Goal: Task Accomplishment & Management: Manage account settings

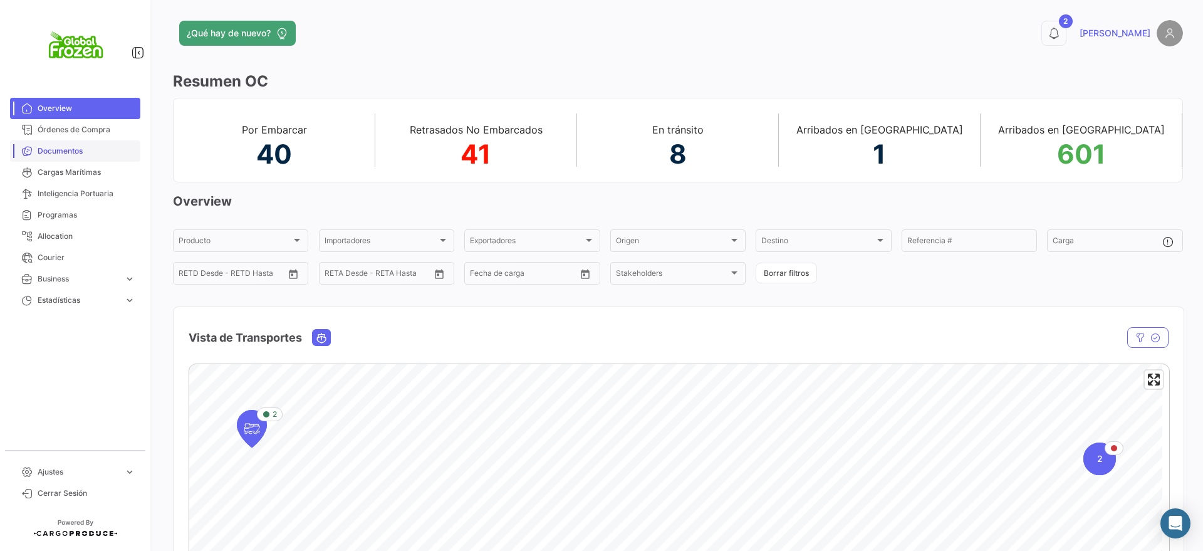
click at [70, 150] on span "Documentos" at bounding box center [87, 150] width 98 height 11
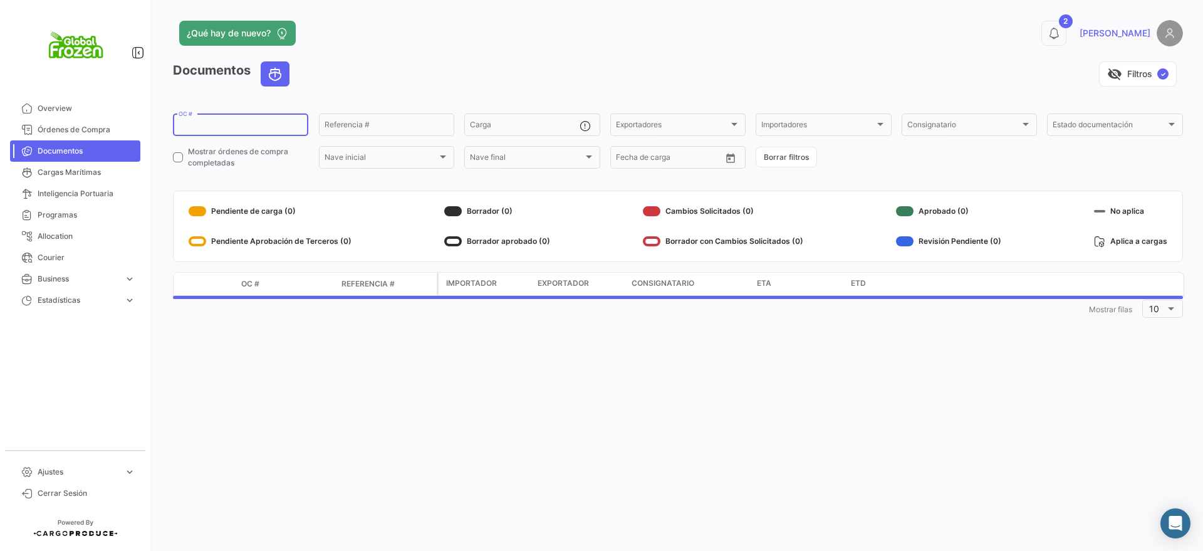
click at [216, 125] on input "OC #" at bounding box center [241, 126] width 124 height 9
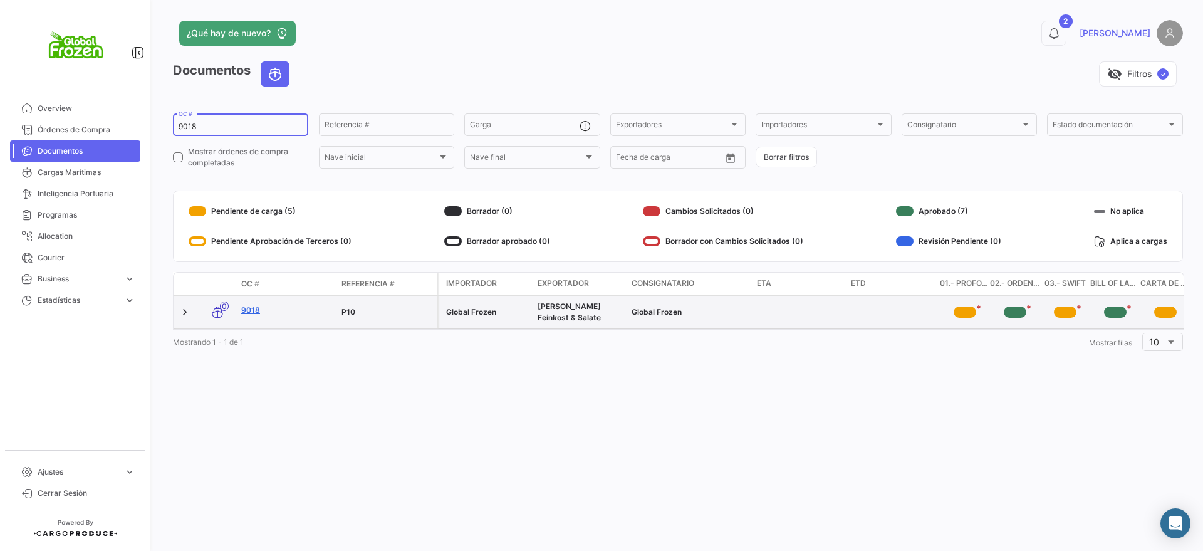
type input "9018"
click at [252, 308] on link "9018" at bounding box center [286, 310] width 90 height 11
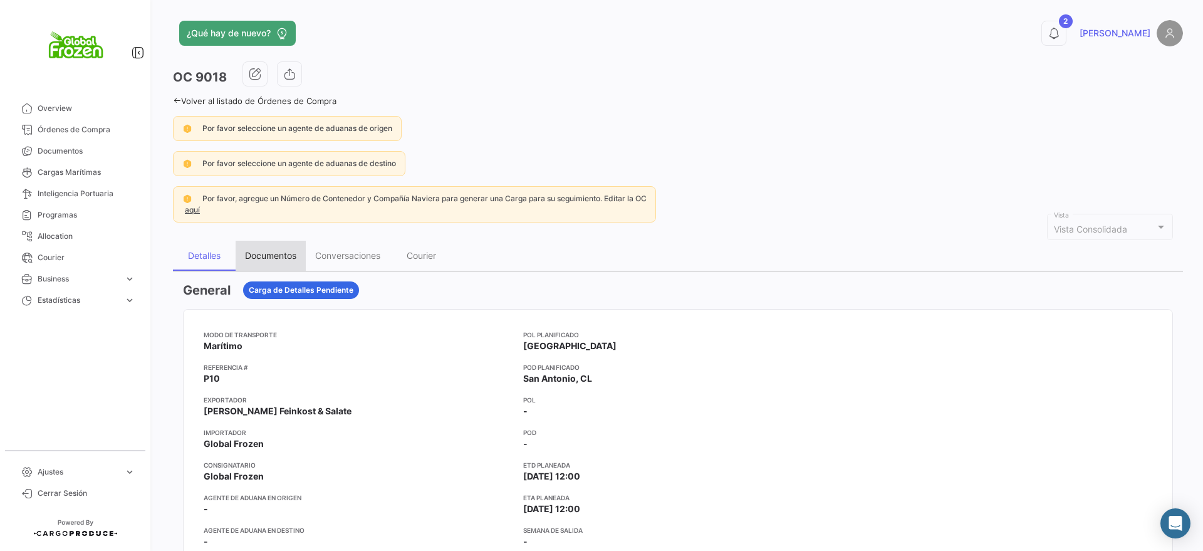
click at [284, 259] on div "Documentos" at bounding box center [270, 255] width 51 height 11
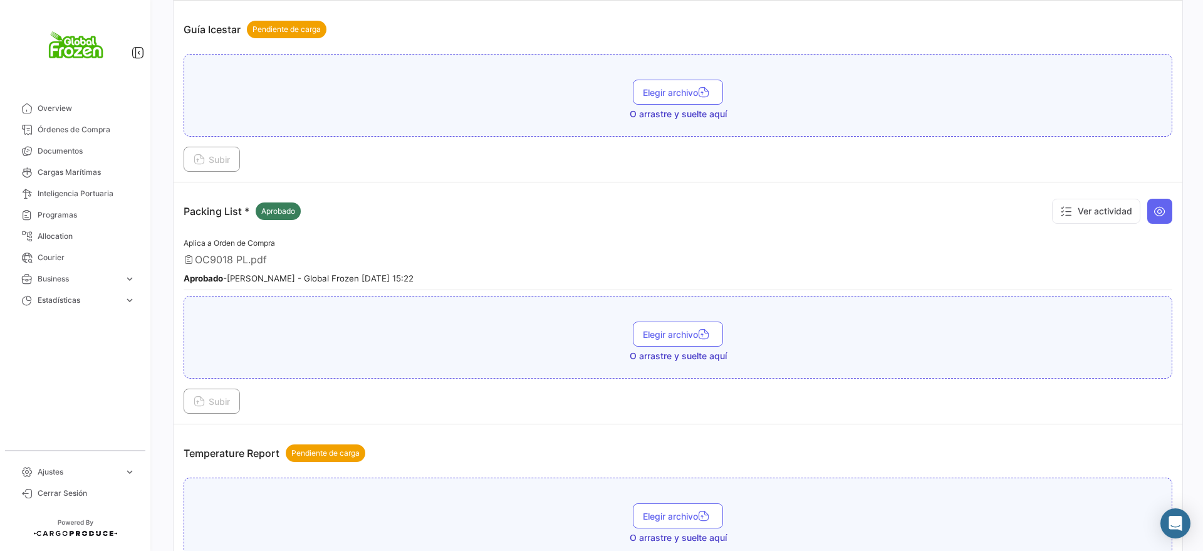
scroll to position [2476, 0]
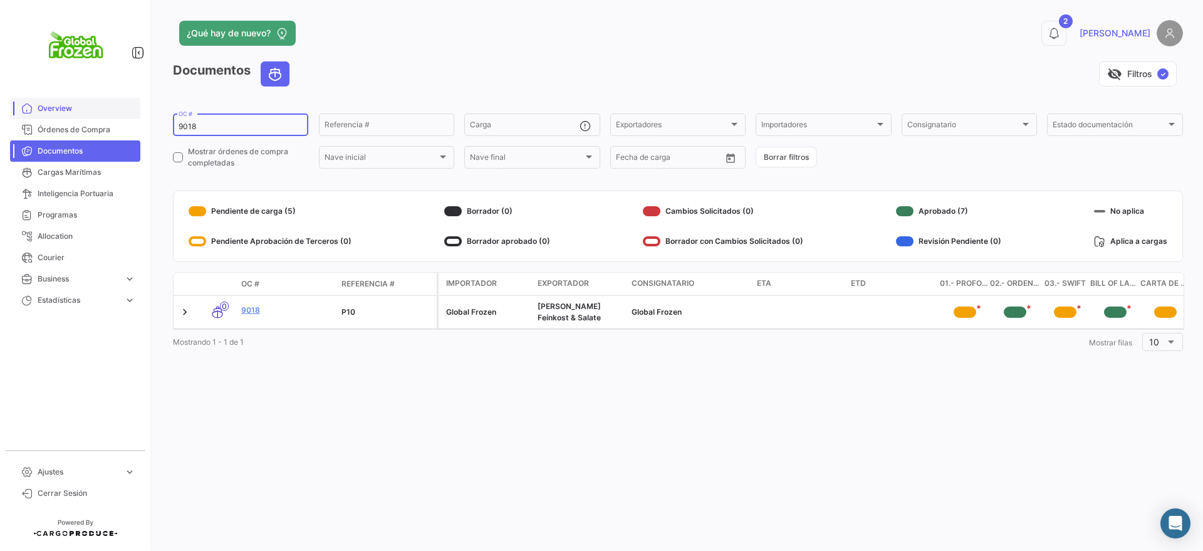
drag, startPoint x: 219, startPoint y: 131, endPoint x: 132, endPoint y: 117, distance: 88.3
click at [132, 117] on mat-sidenav-container "Overview Órdenes de Compra Documentos Cargas Marítimas Inteligencia Portuaria P…" at bounding box center [601, 275] width 1203 height 551
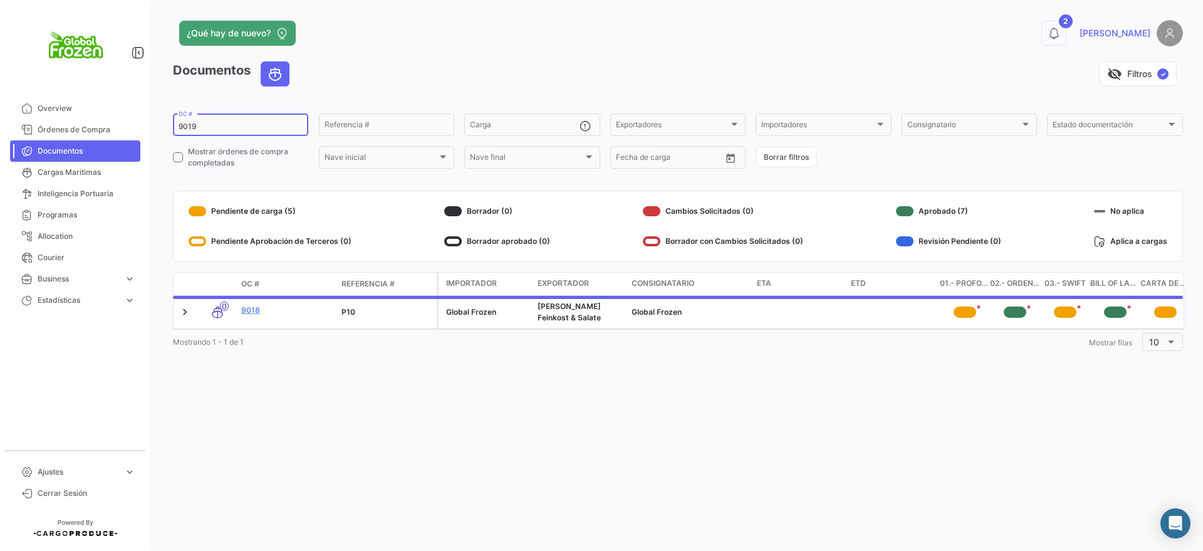
type input "9019"
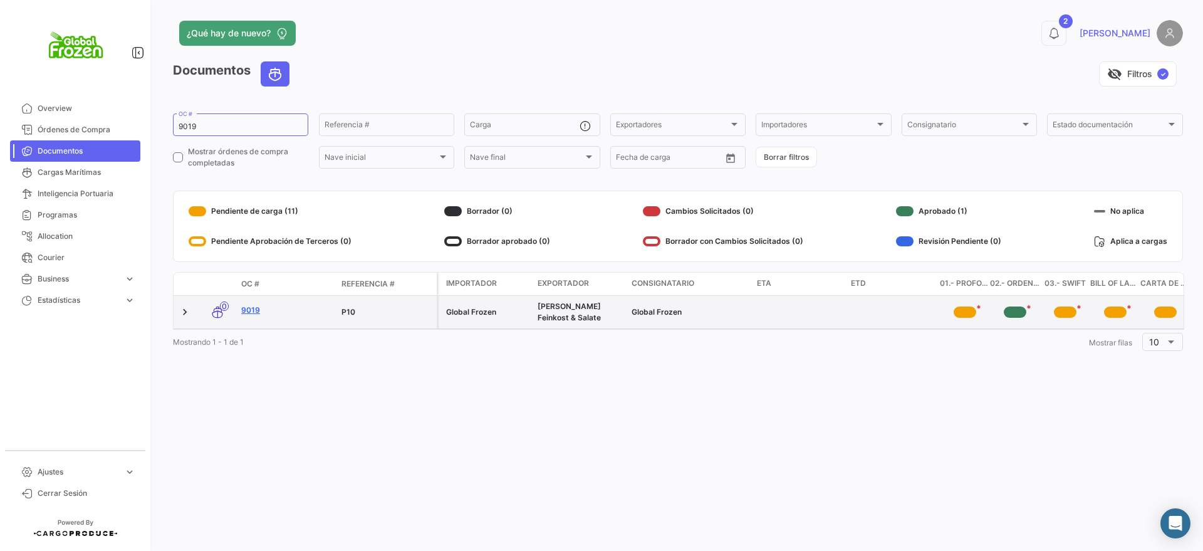
click at [251, 309] on link "9019" at bounding box center [286, 310] width 90 height 11
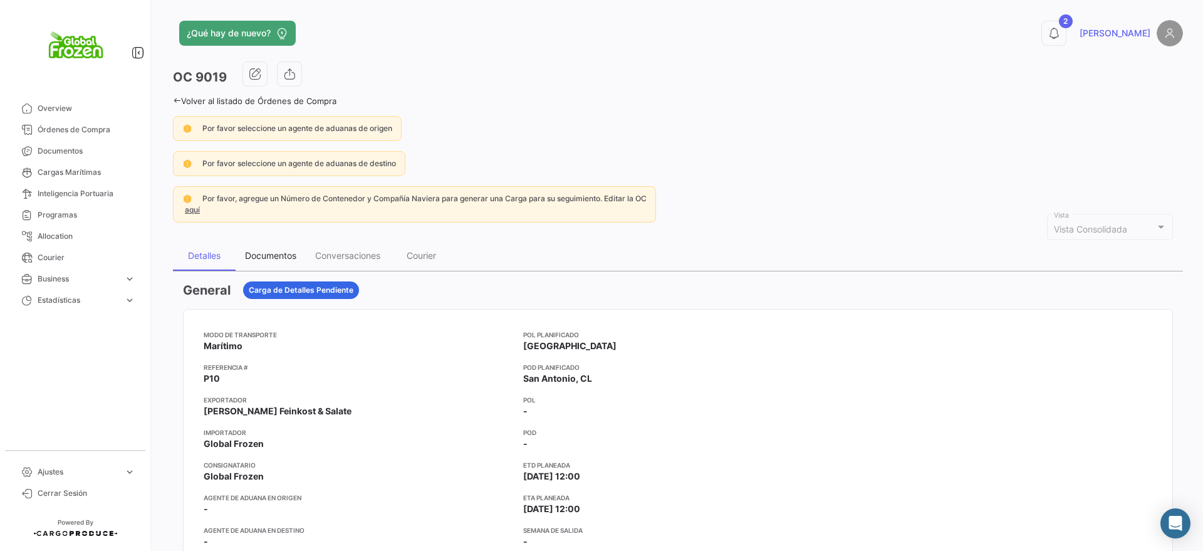
click at [268, 249] on div "Documentos" at bounding box center [271, 256] width 70 height 30
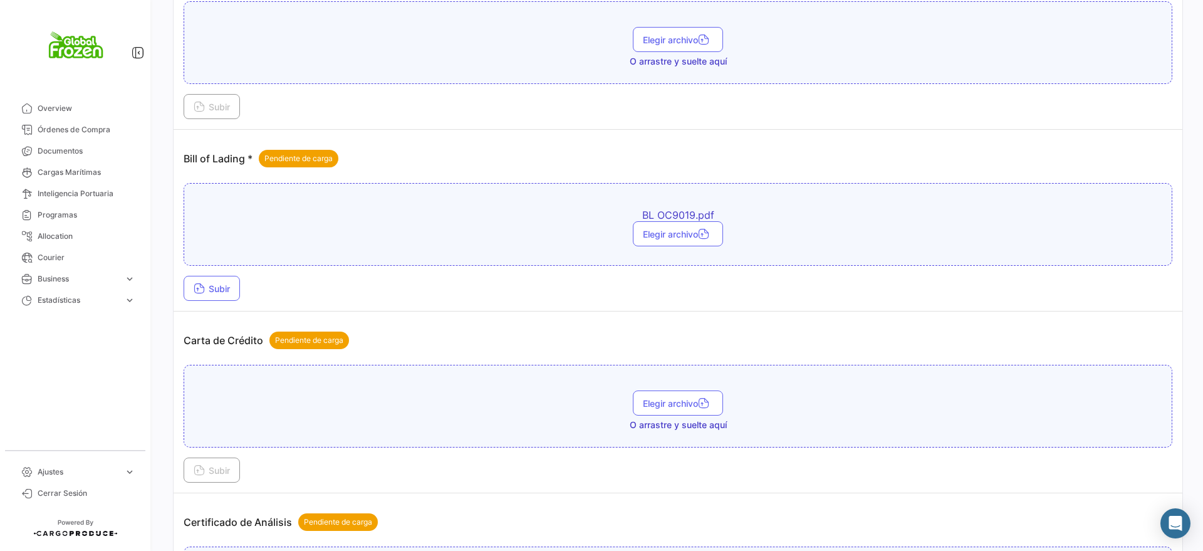
scroll to position [862, 0]
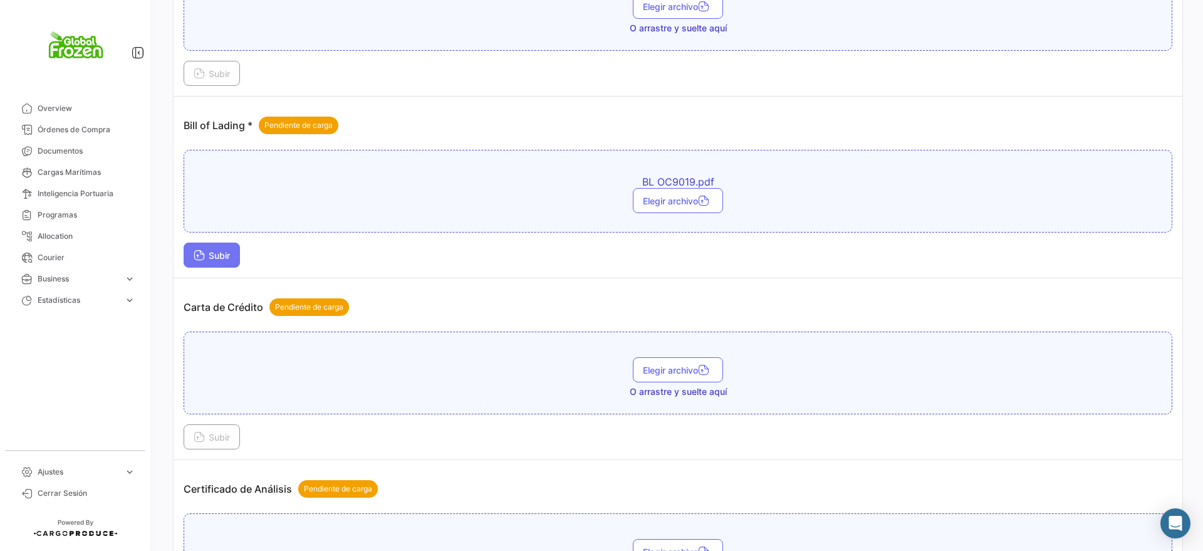
click at [213, 258] on span "Subir" at bounding box center [212, 255] width 36 height 11
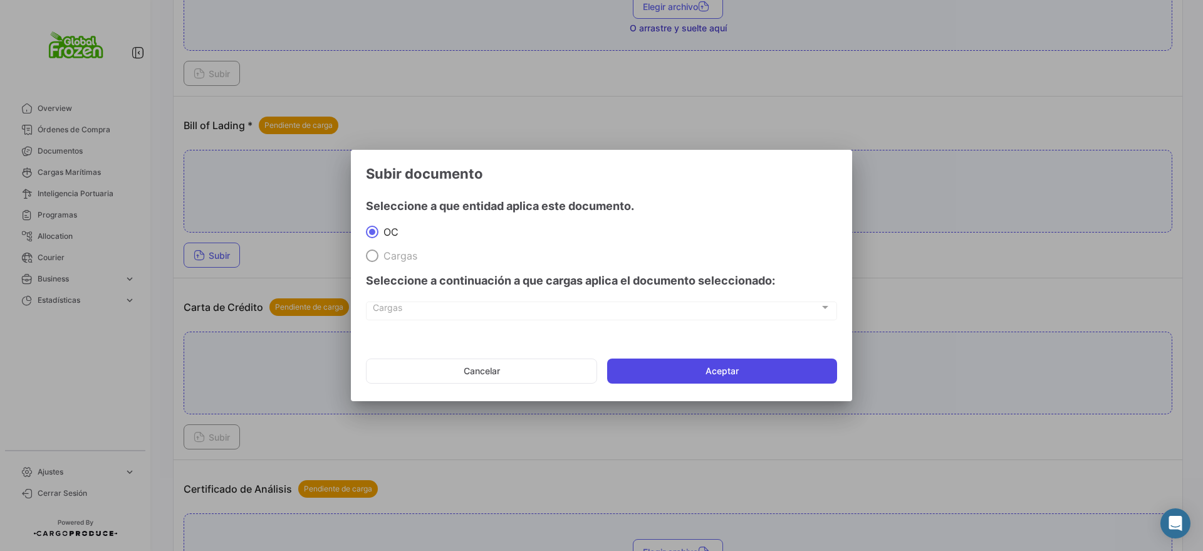
click at [719, 371] on button "Aceptar" at bounding box center [722, 370] width 230 height 25
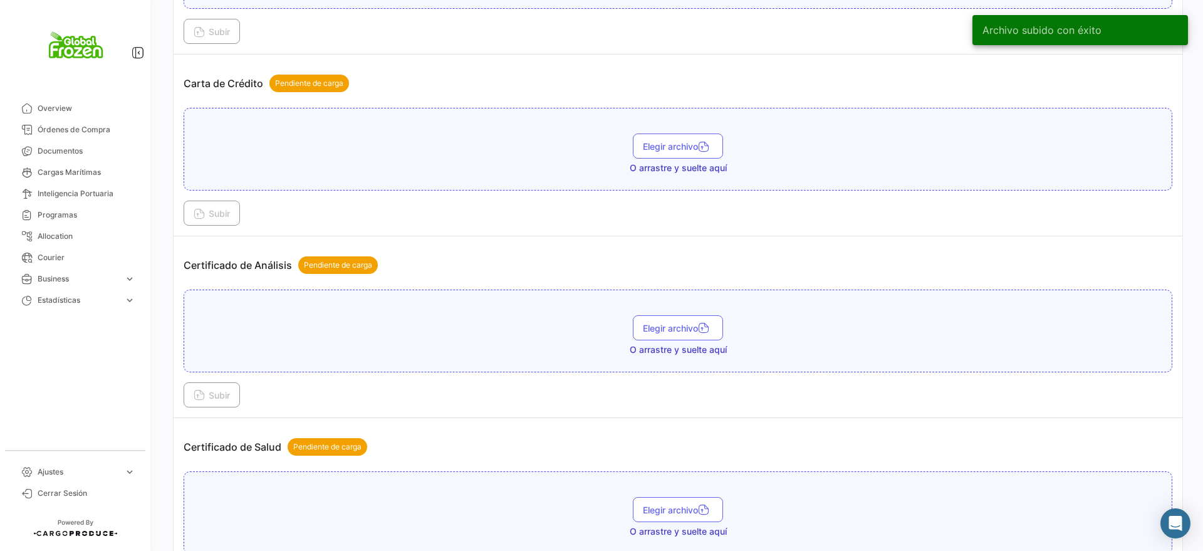
scroll to position [1175, 0]
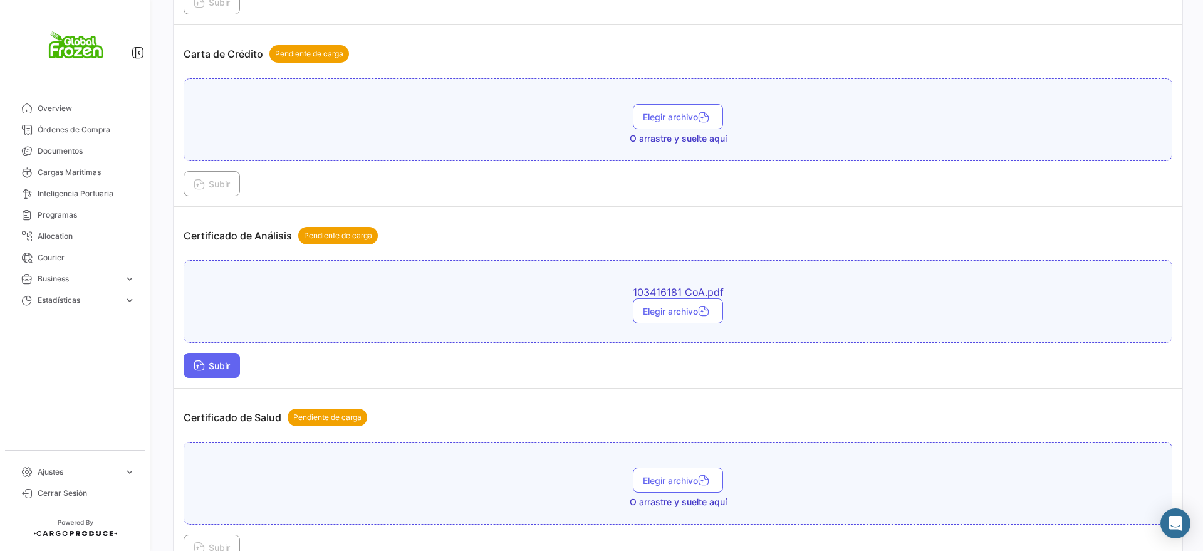
click at [207, 373] on button "Subir" at bounding box center [212, 365] width 56 height 25
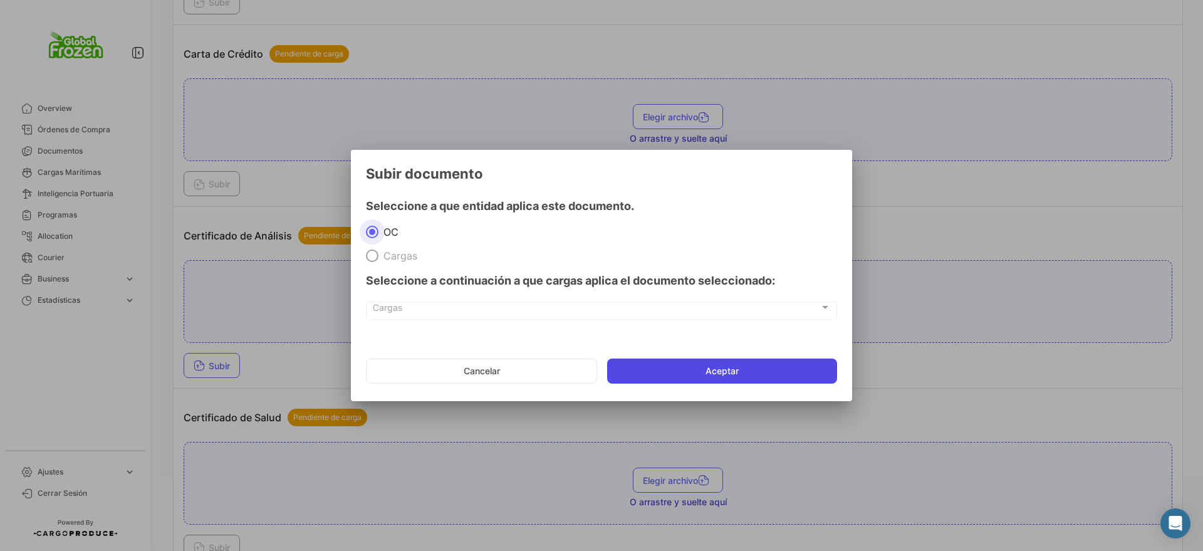
click at [679, 382] on button "Aceptar" at bounding box center [722, 370] width 230 height 25
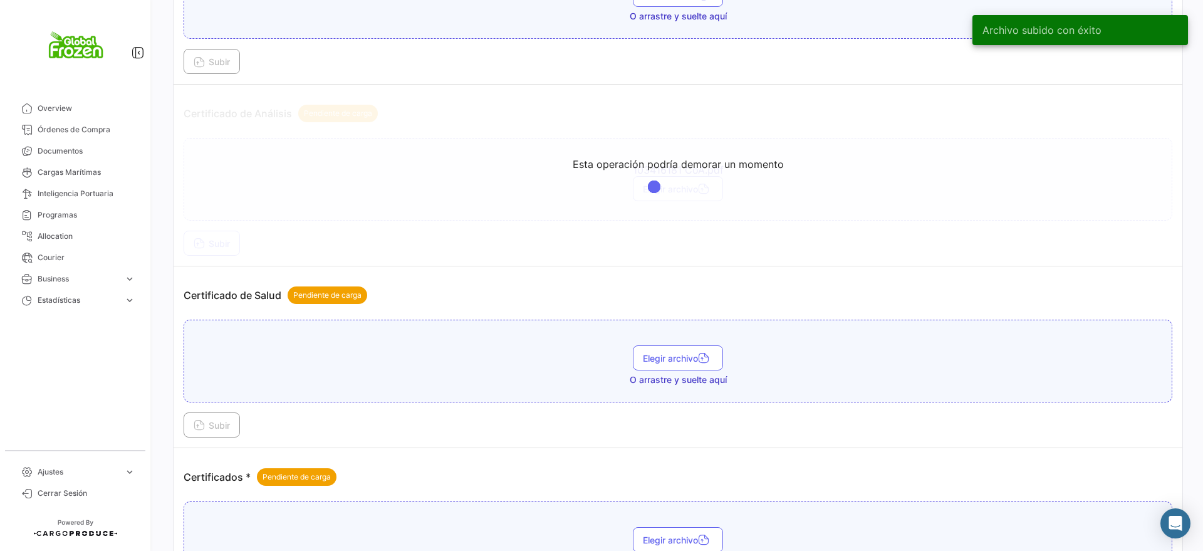
scroll to position [1332, 0]
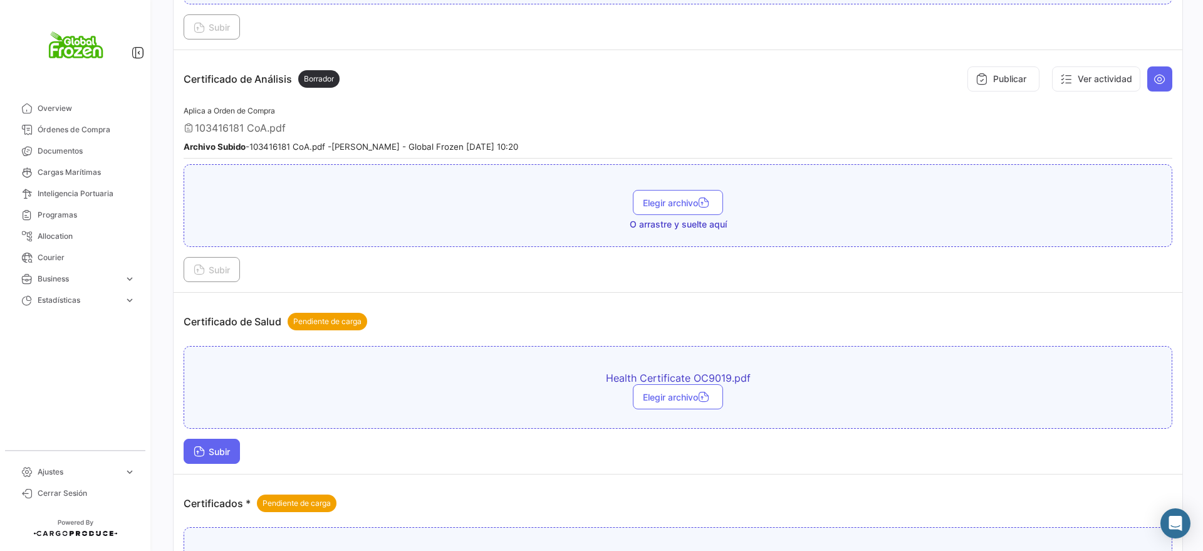
click at [207, 453] on span "Subir" at bounding box center [212, 451] width 36 height 11
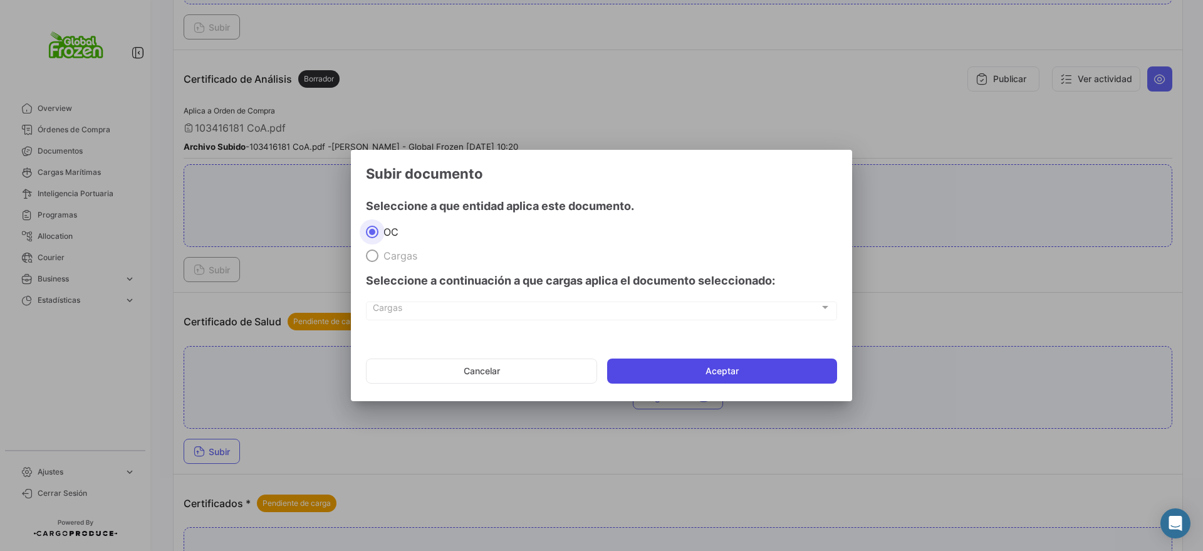
click at [677, 366] on button "Aceptar" at bounding box center [722, 370] width 230 height 25
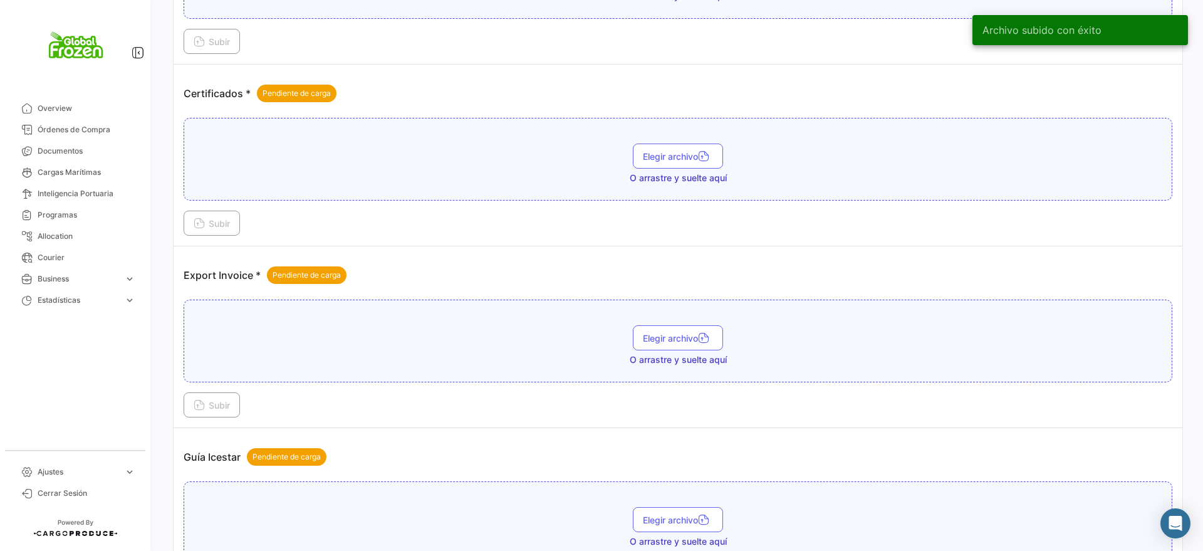
scroll to position [1645, 0]
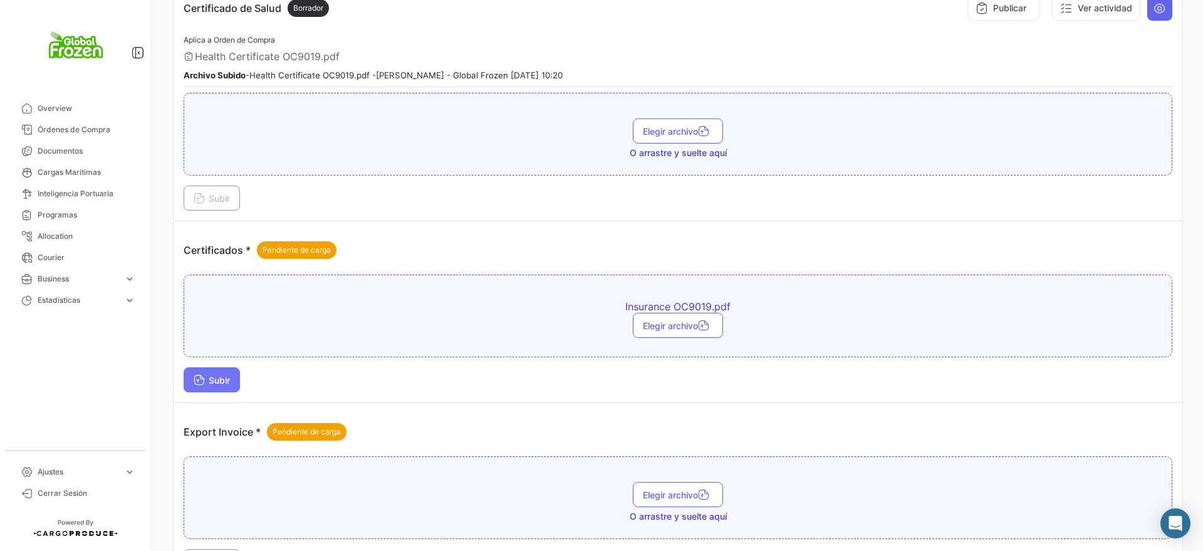
click at [224, 383] on span "Subir" at bounding box center [212, 380] width 36 height 11
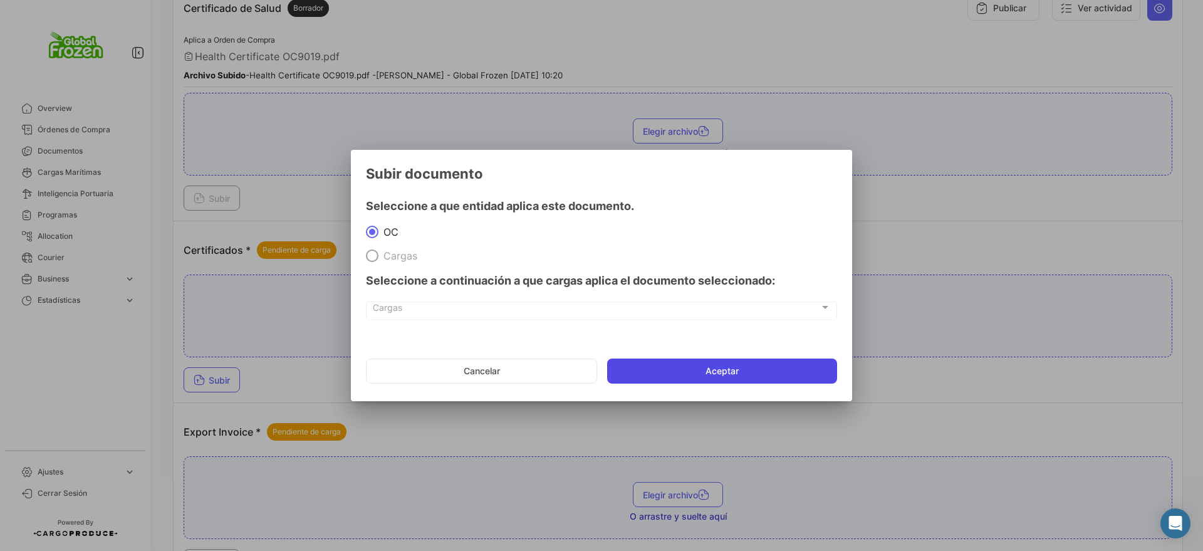
click at [657, 369] on button "Aceptar" at bounding box center [722, 370] width 230 height 25
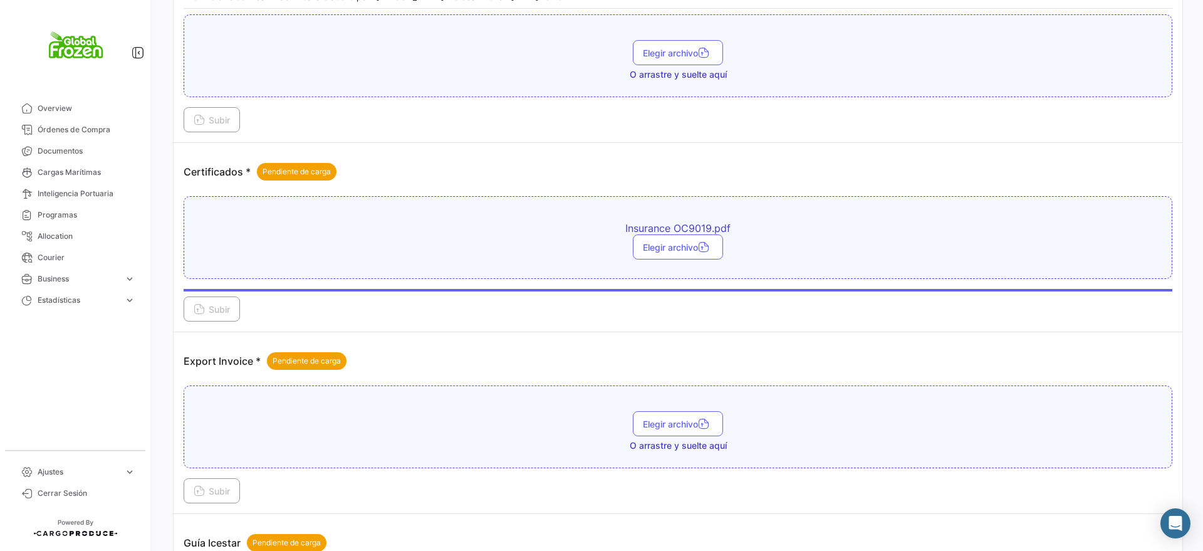
scroll to position [1802, 0]
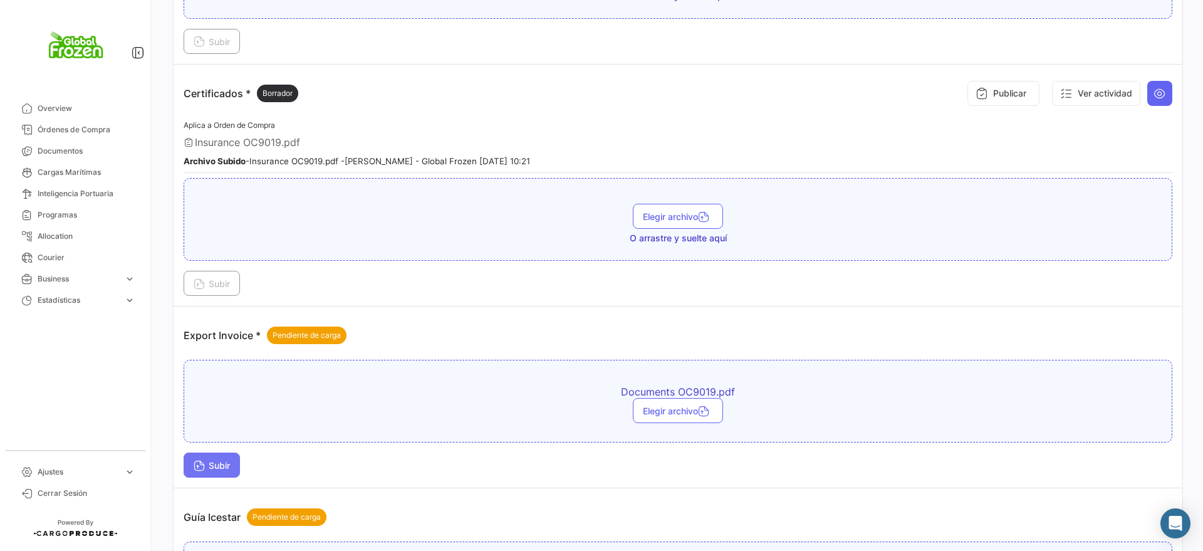
click at [201, 466] on icon at bounding box center [199, 466] width 11 height 11
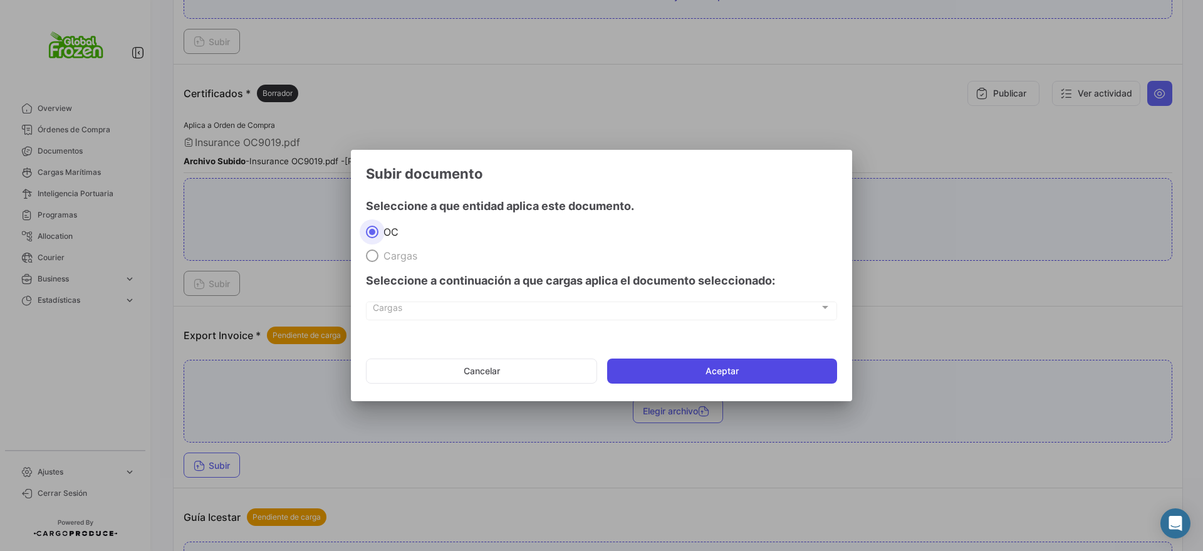
click at [665, 358] on button "Aceptar" at bounding box center [722, 370] width 230 height 25
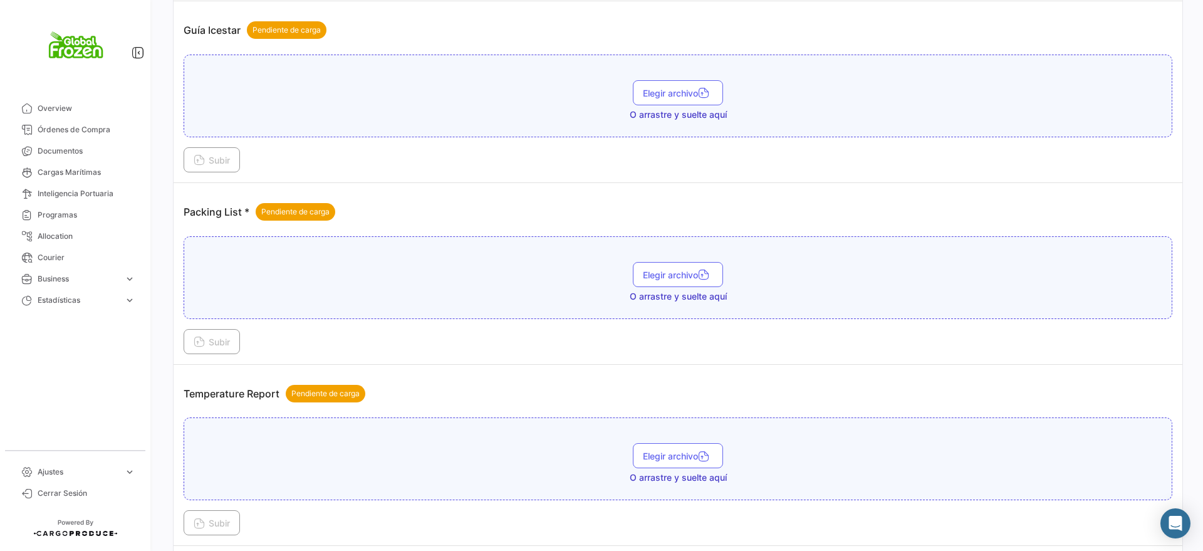
scroll to position [2350, 0]
click at [209, 343] on span "Subir" at bounding box center [212, 341] width 36 height 11
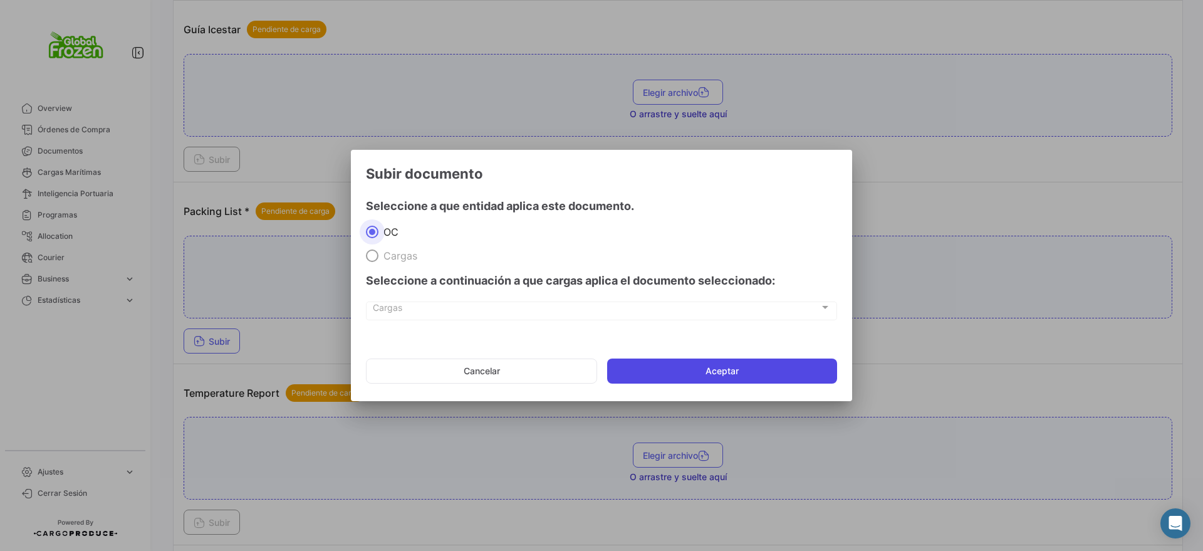
click at [685, 371] on button "Aceptar" at bounding box center [722, 370] width 230 height 25
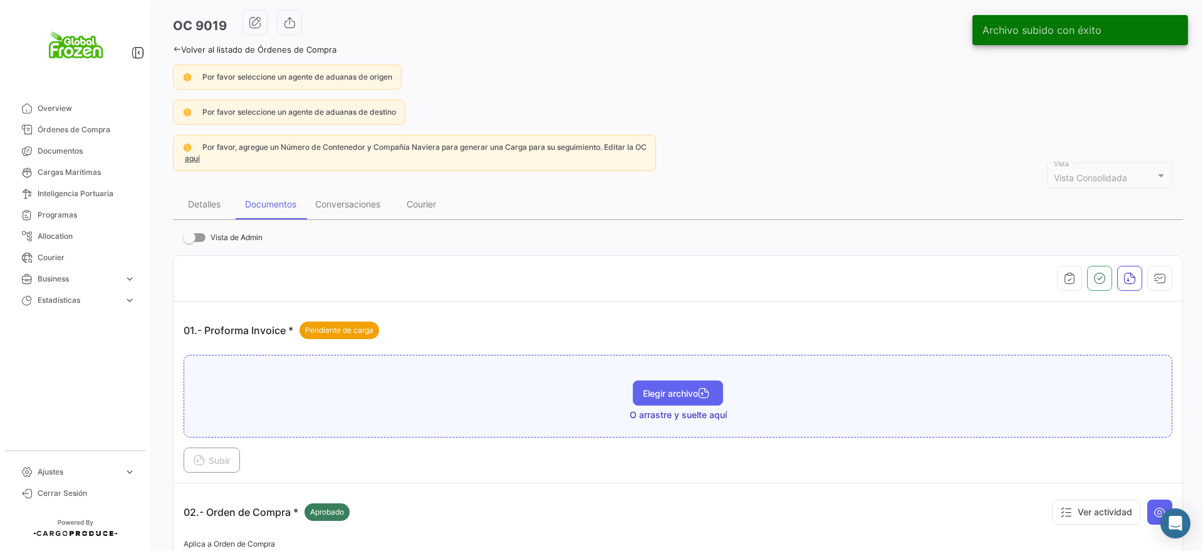
scroll to position [0, 0]
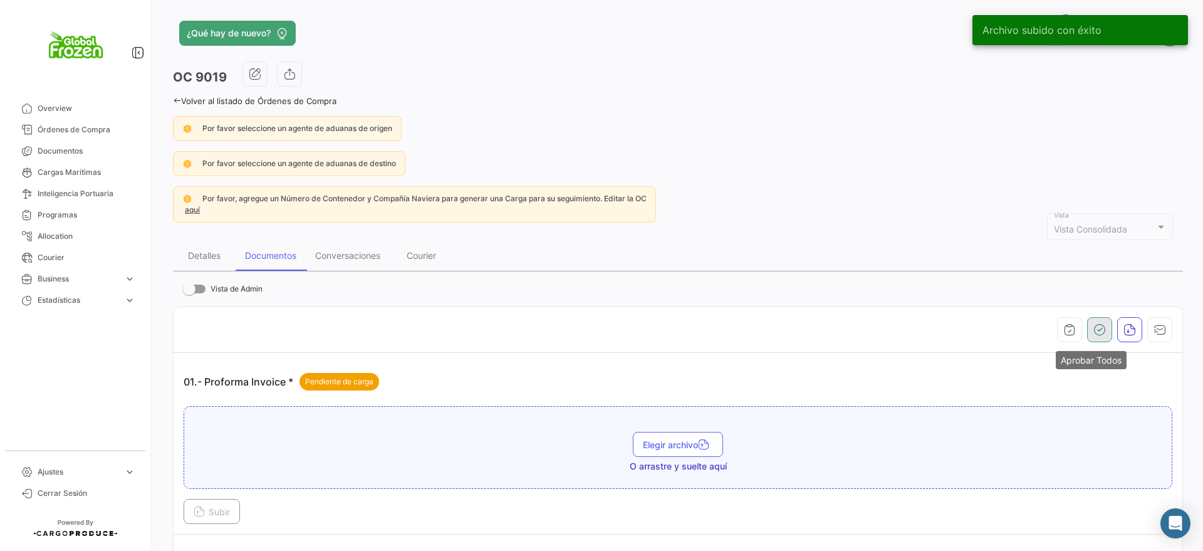
click at [1096, 318] on button "button" at bounding box center [1099, 329] width 25 height 25
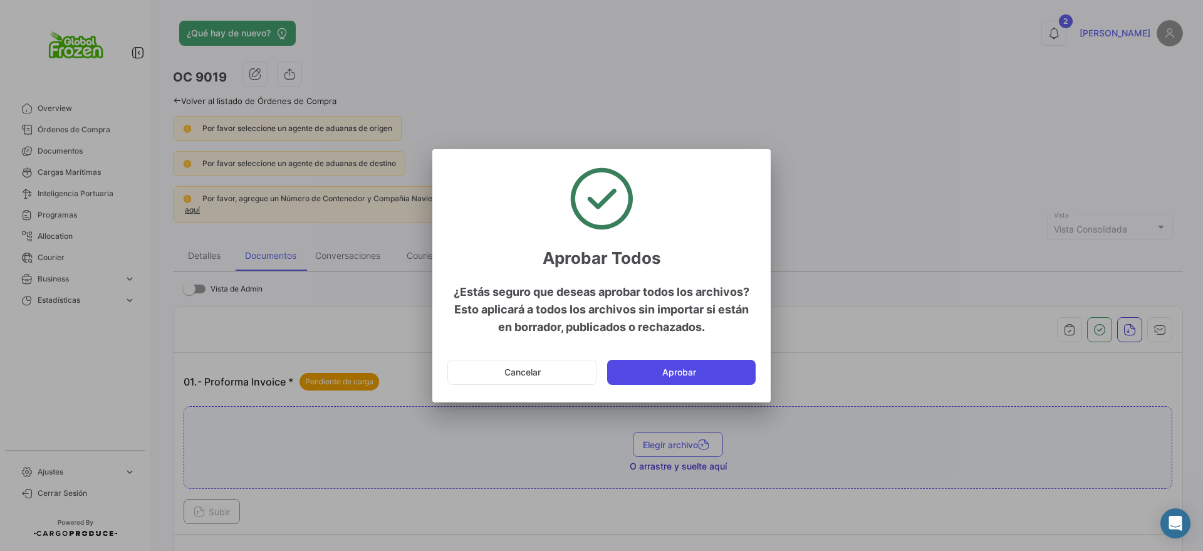
click at [657, 371] on button "Aprobar" at bounding box center [681, 372] width 149 height 25
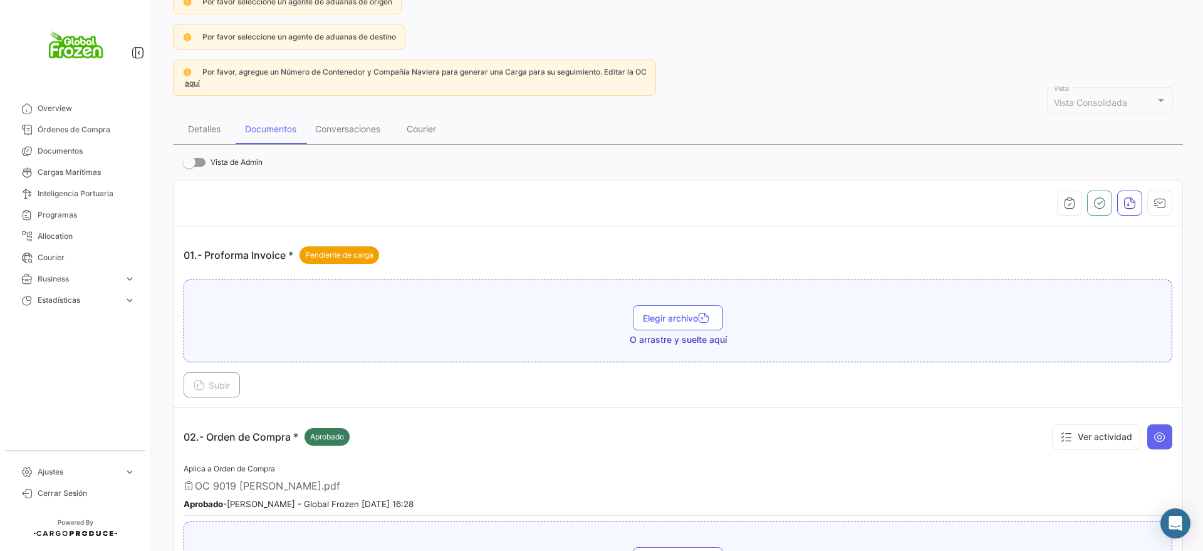
scroll to position [313, 0]
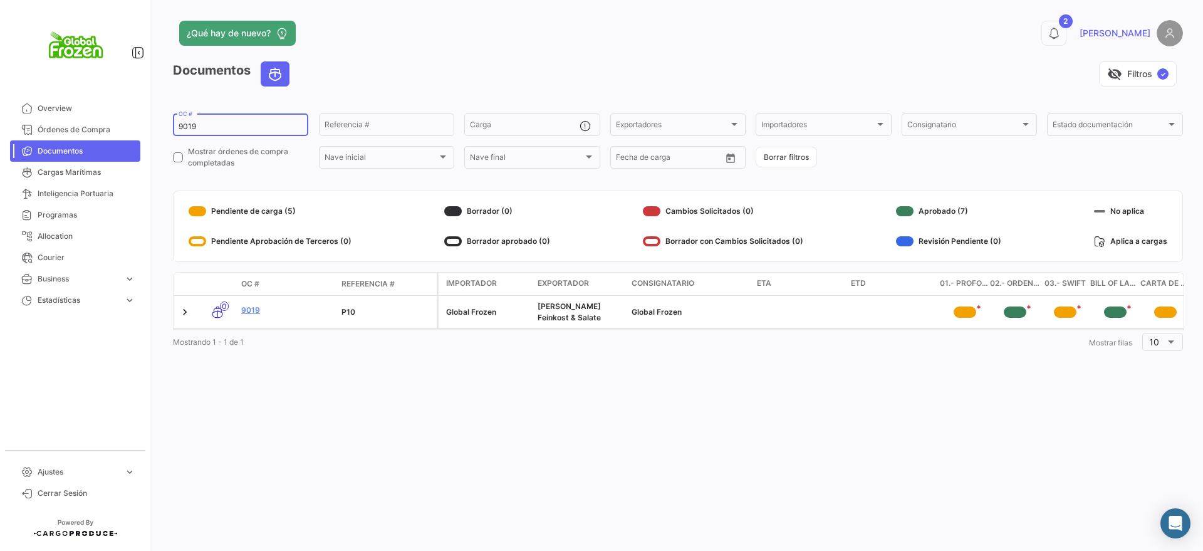
click at [224, 131] on div "9019 OC #" at bounding box center [241, 124] width 124 height 24
drag, startPoint x: 230, startPoint y: 127, endPoint x: 93, endPoint y: 127, distance: 137.2
click at [93, 127] on mat-sidenav-container "Overview Órdenes de Compra Documentos Cargas Marítimas Inteligencia Portuaria P…" at bounding box center [601, 275] width 1203 height 551
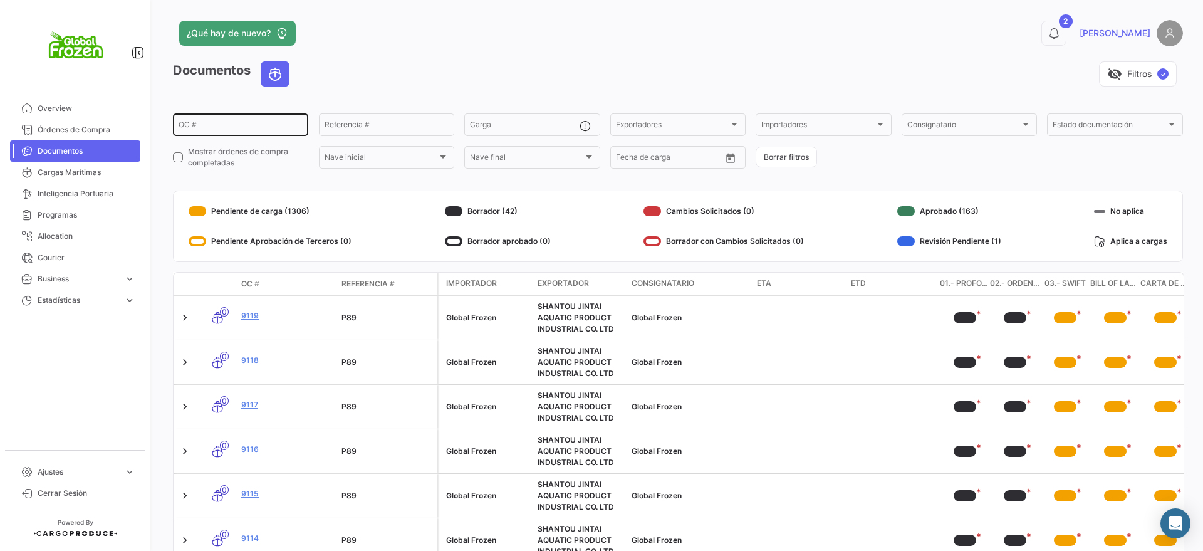
click at [222, 125] on input "OC #" at bounding box center [241, 126] width 124 height 9
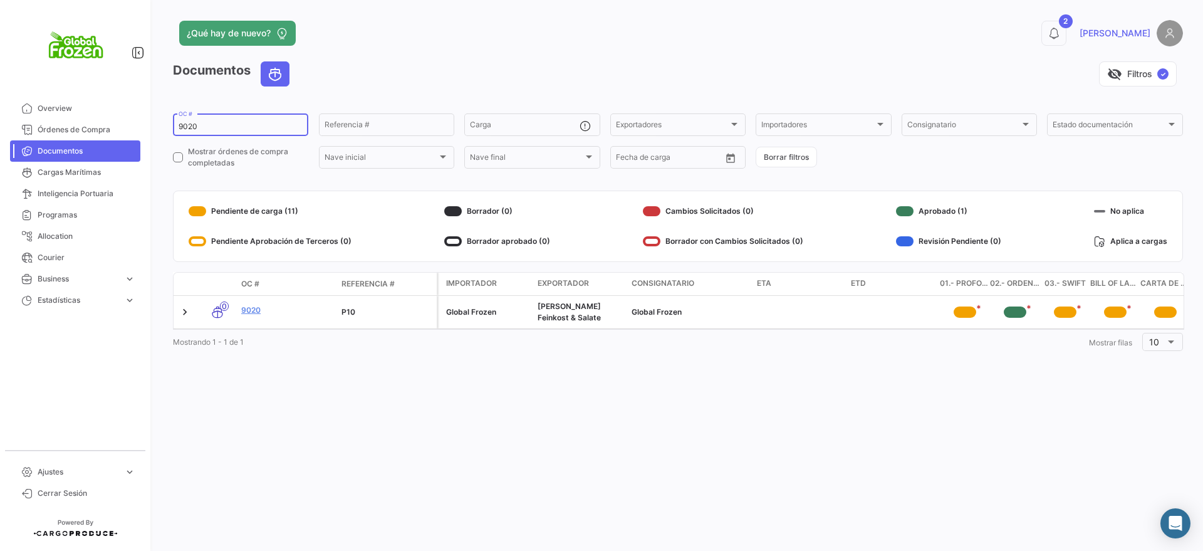
type input "9020"
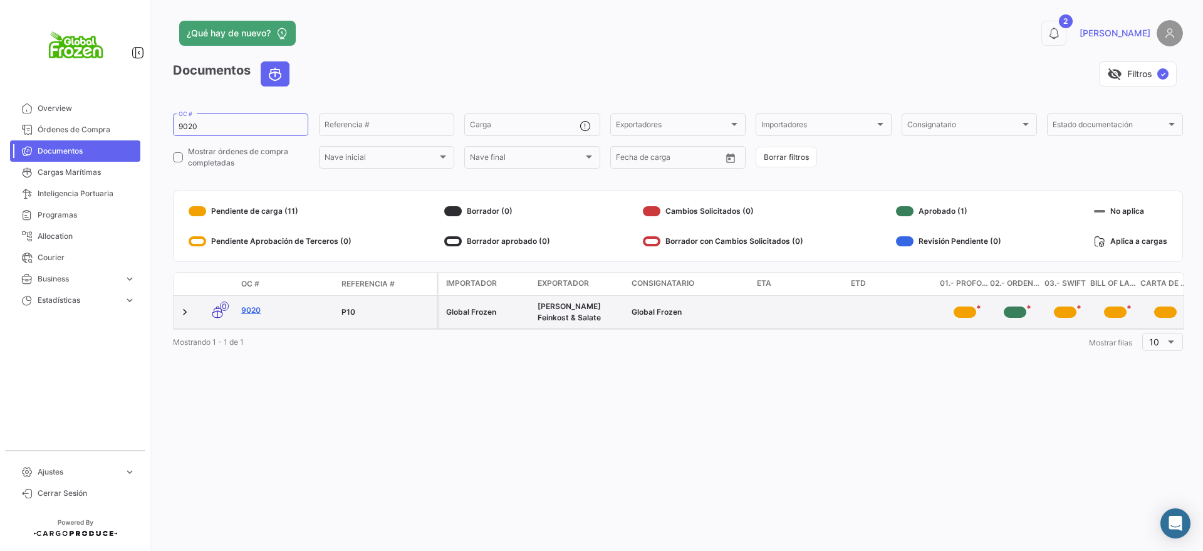
click at [256, 311] on link "9020" at bounding box center [286, 310] width 90 height 11
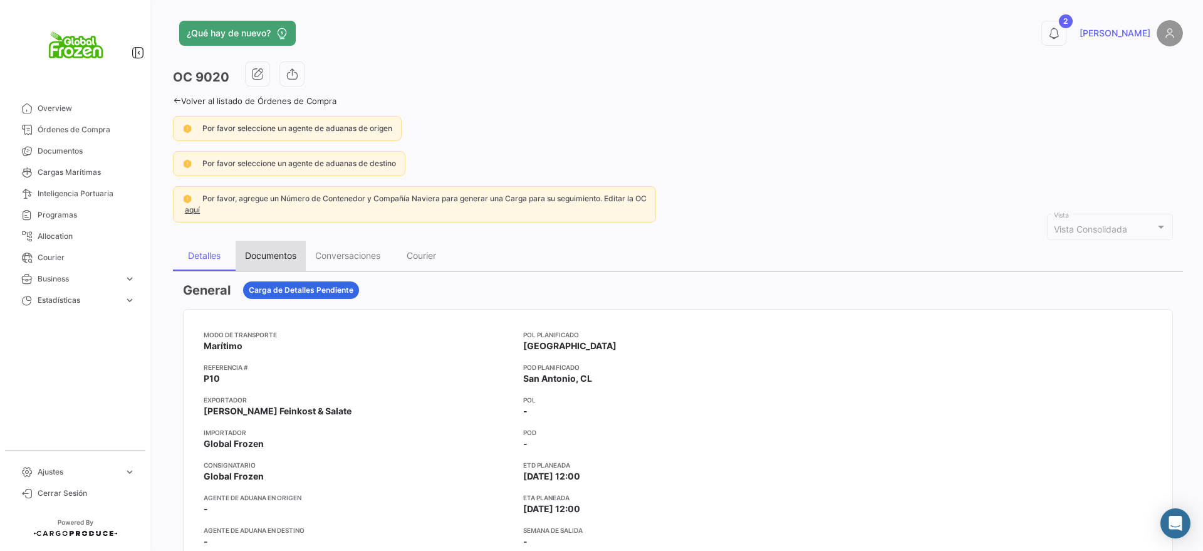
click at [280, 256] on div "Documentos" at bounding box center [270, 255] width 51 height 11
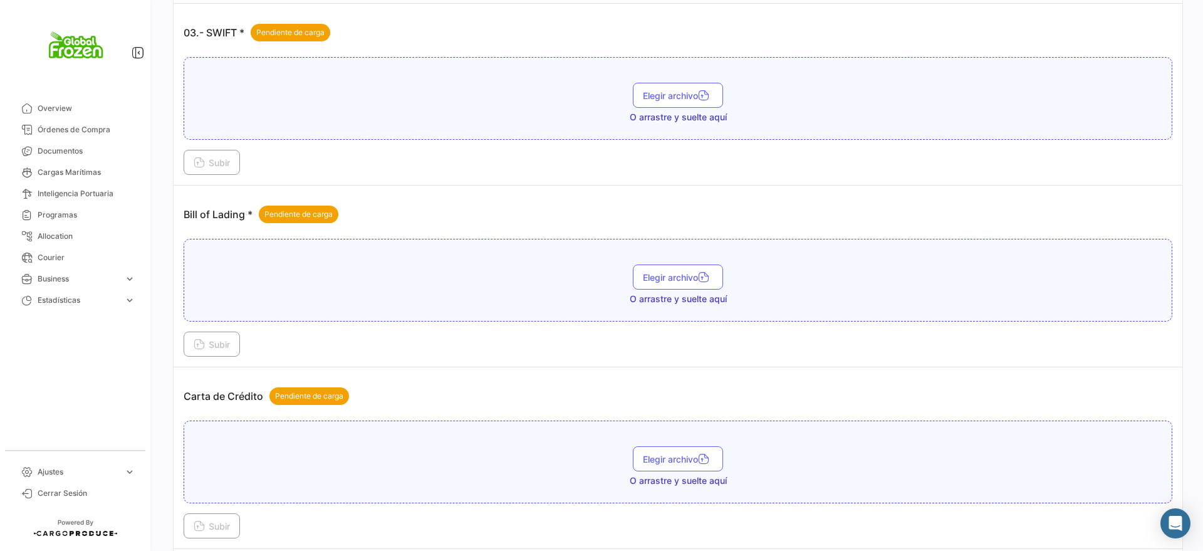
scroll to position [783, 0]
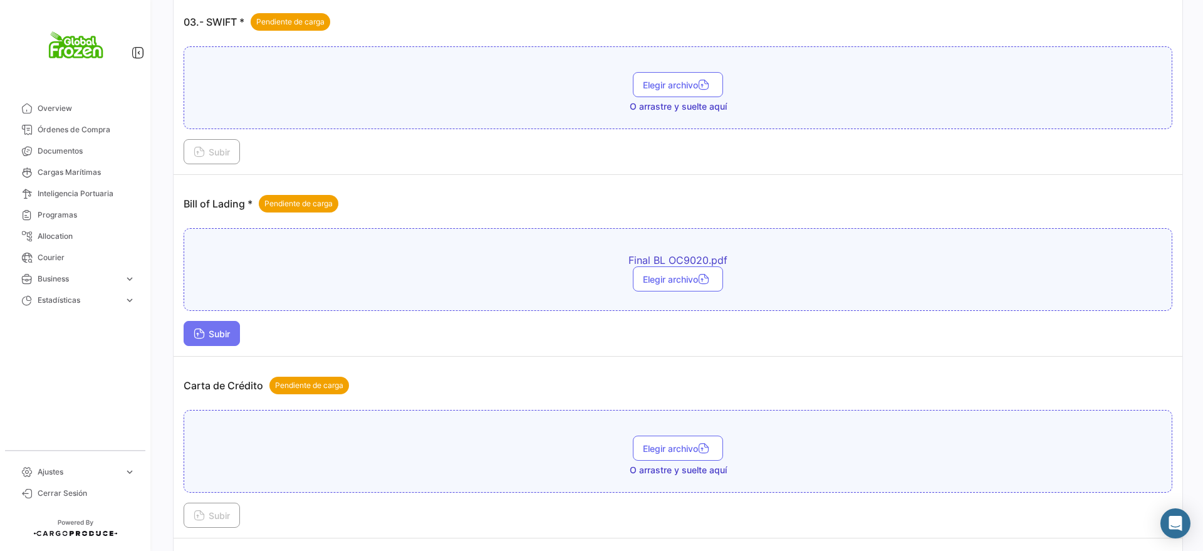
click at [225, 332] on span "Subir" at bounding box center [212, 333] width 36 height 11
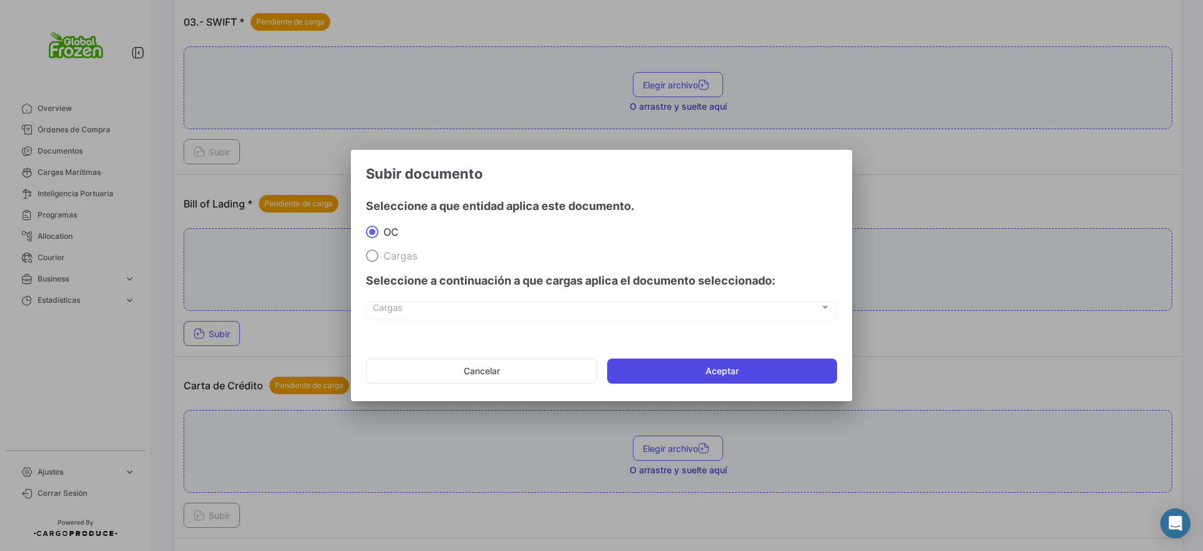
click at [647, 366] on button "Aceptar" at bounding box center [722, 370] width 230 height 25
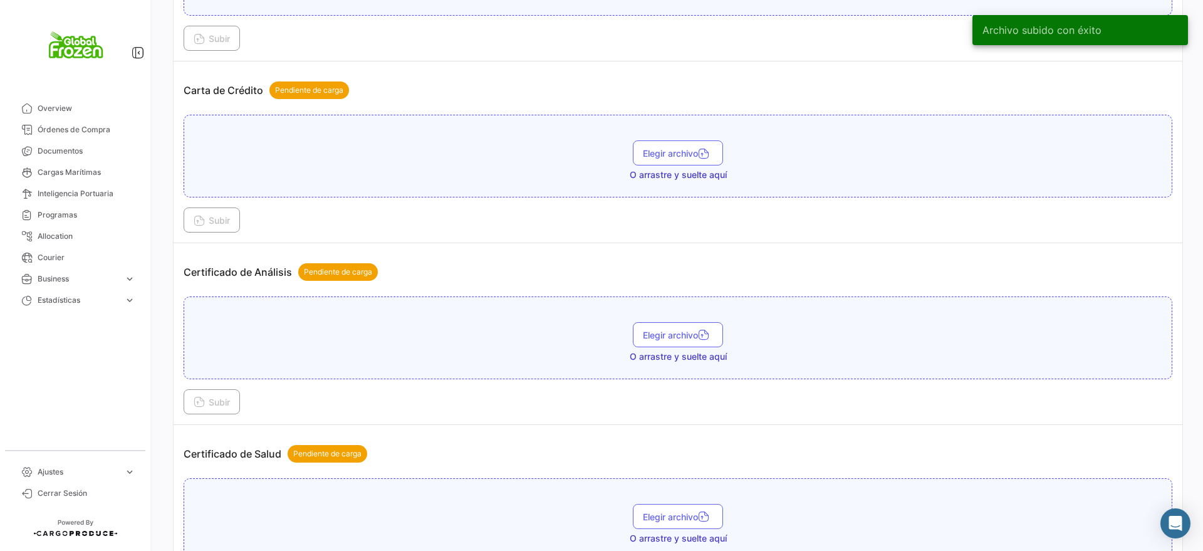
scroll to position [1175, 0]
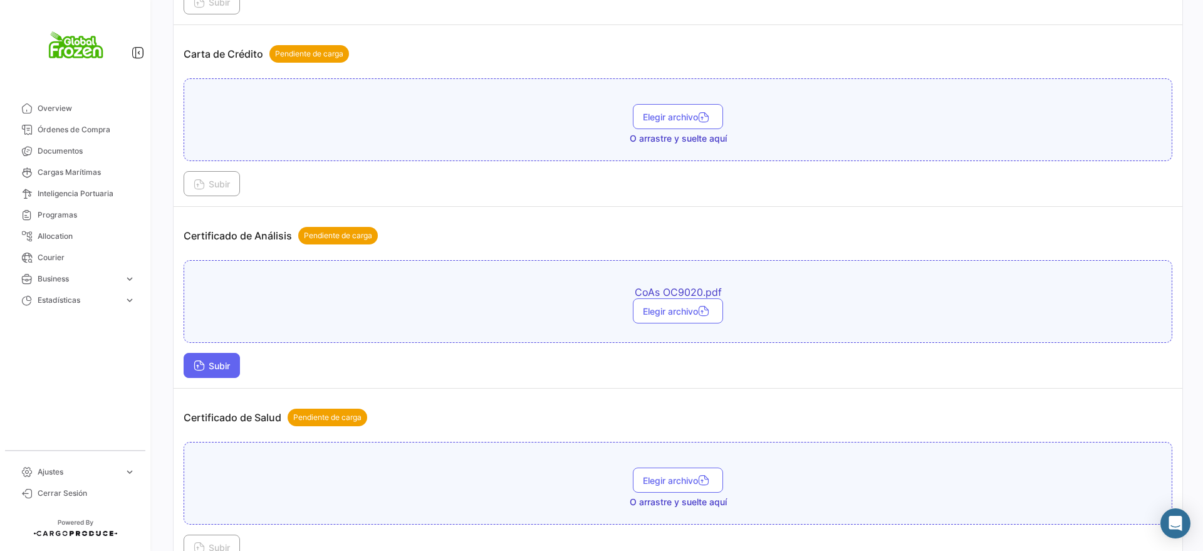
click at [214, 362] on span "Subir" at bounding box center [212, 365] width 36 height 11
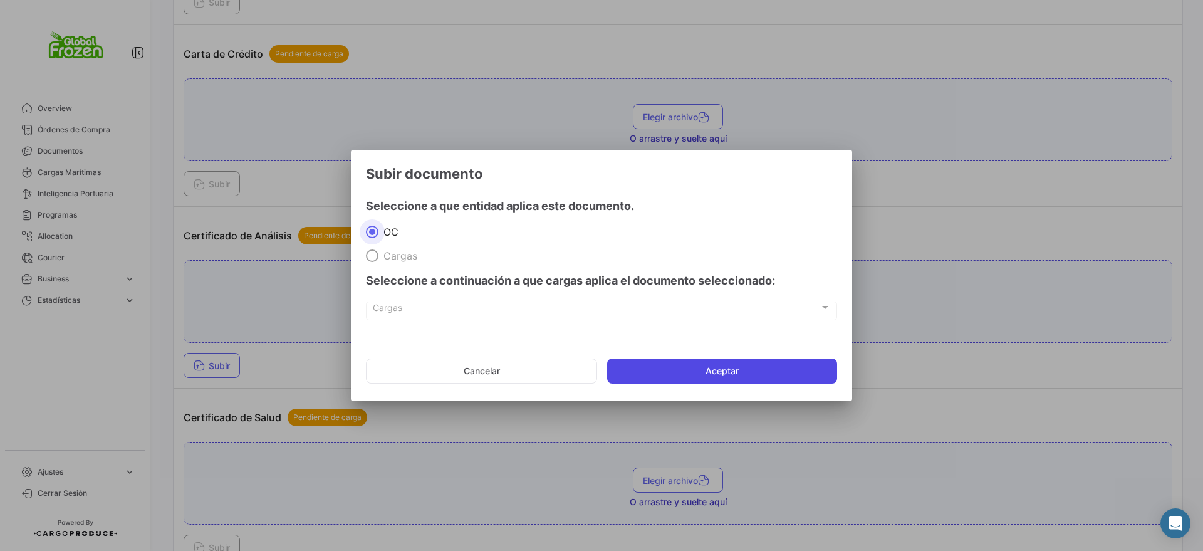
click at [664, 365] on button "Aceptar" at bounding box center [722, 370] width 230 height 25
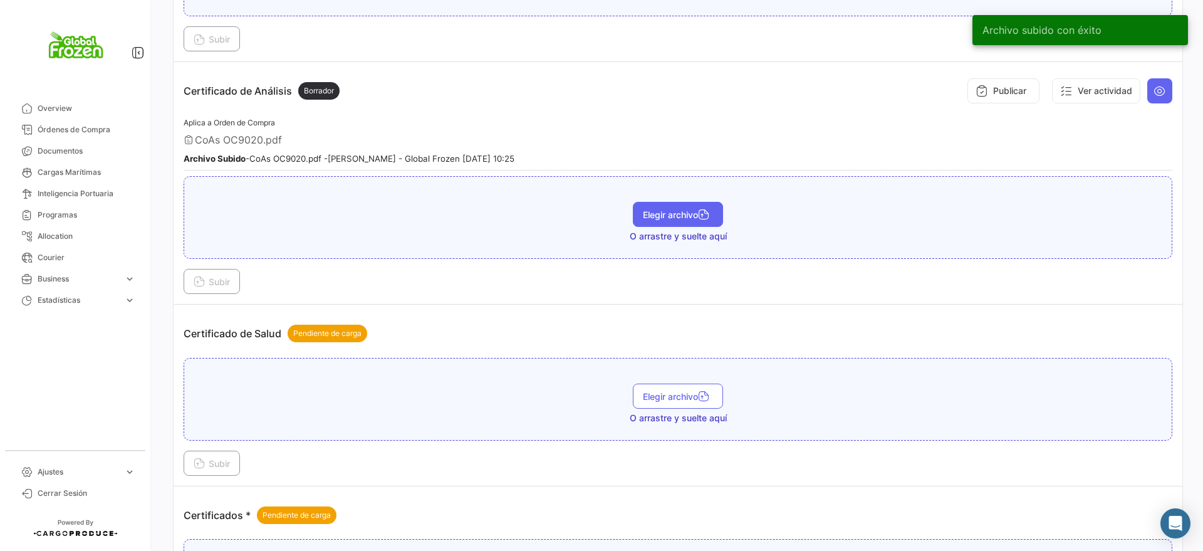
scroll to position [1567, 0]
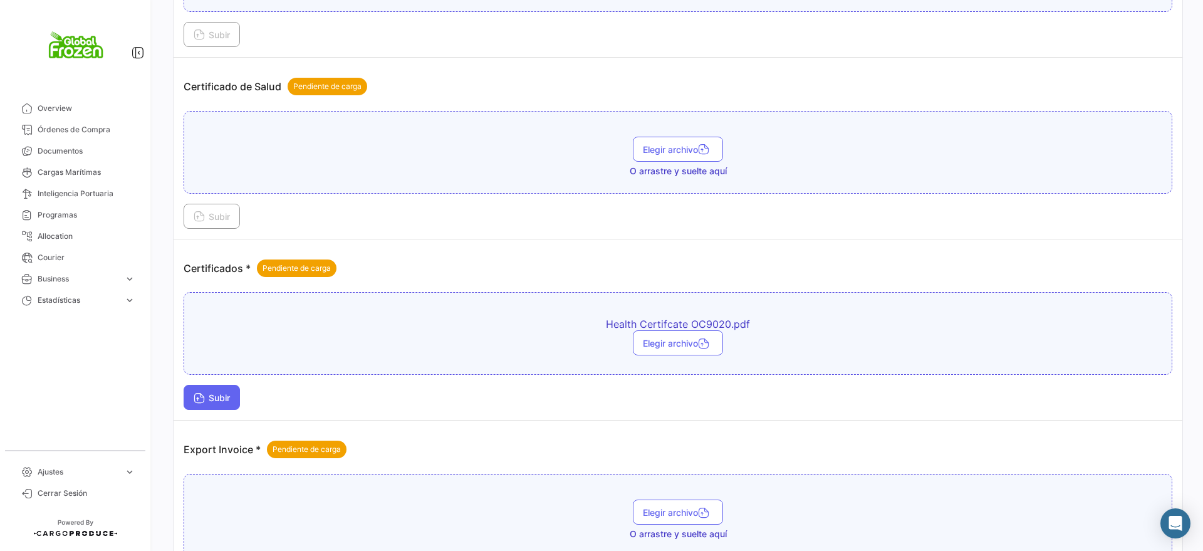
click at [204, 395] on icon at bounding box center [199, 399] width 11 height 11
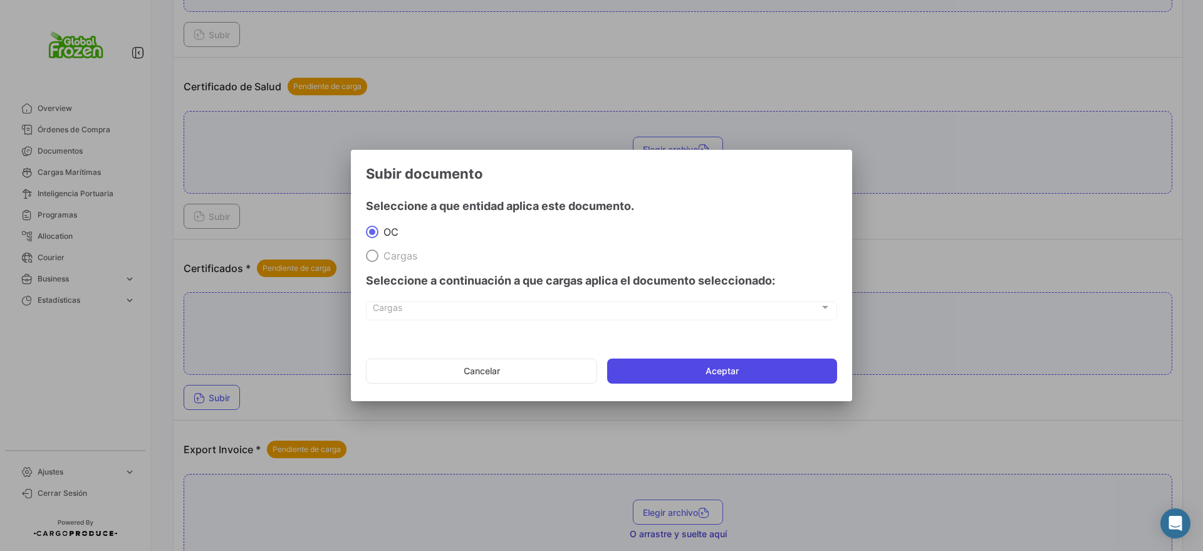
click at [689, 373] on button "Aceptar" at bounding box center [722, 370] width 230 height 25
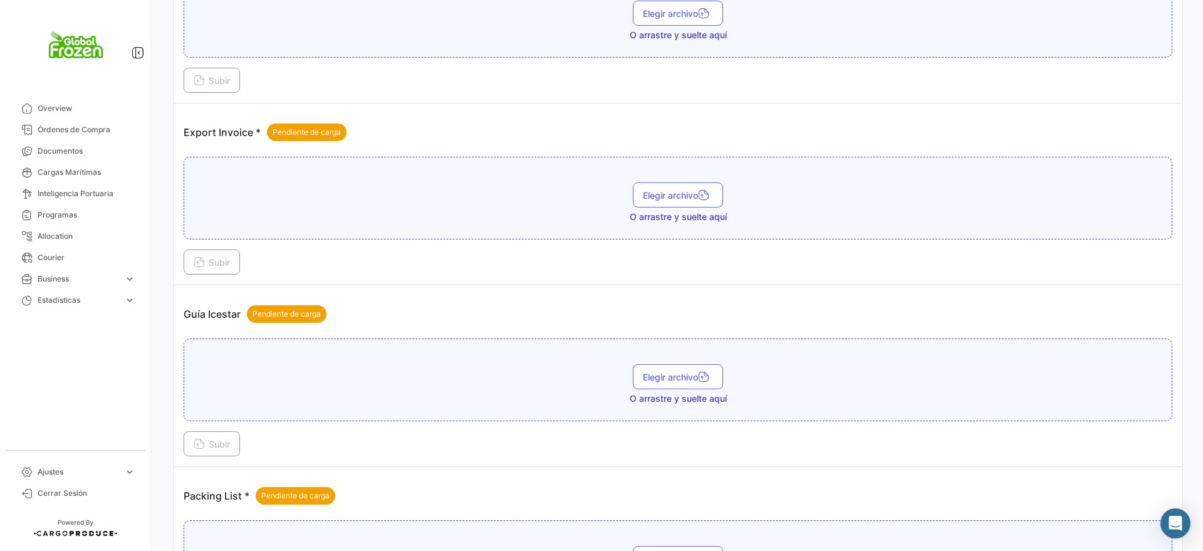
scroll to position [1958, 0]
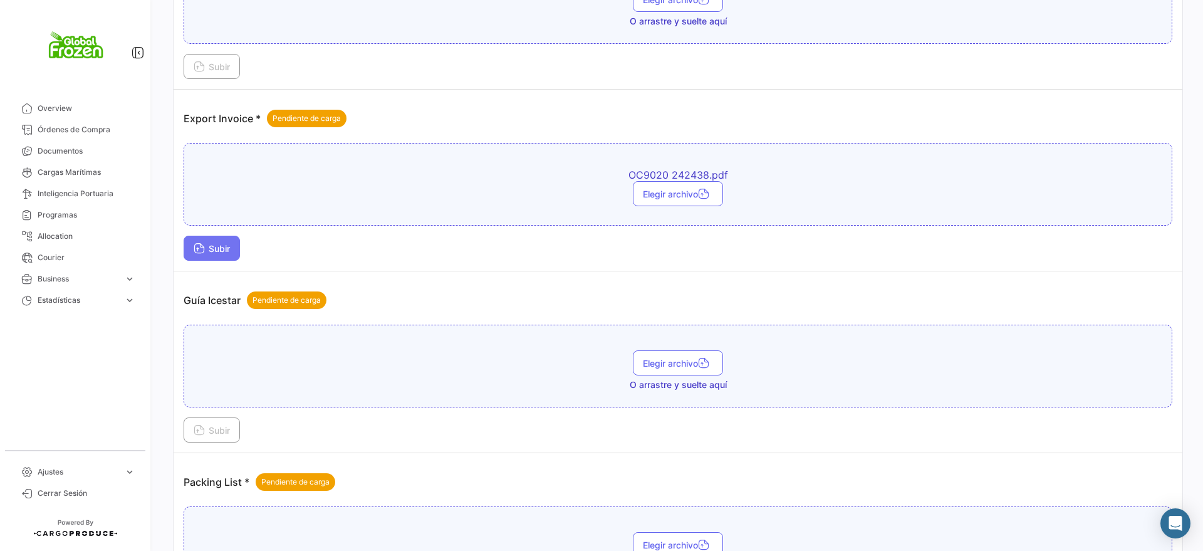
click at [229, 238] on button "Subir" at bounding box center [212, 248] width 56 height 25
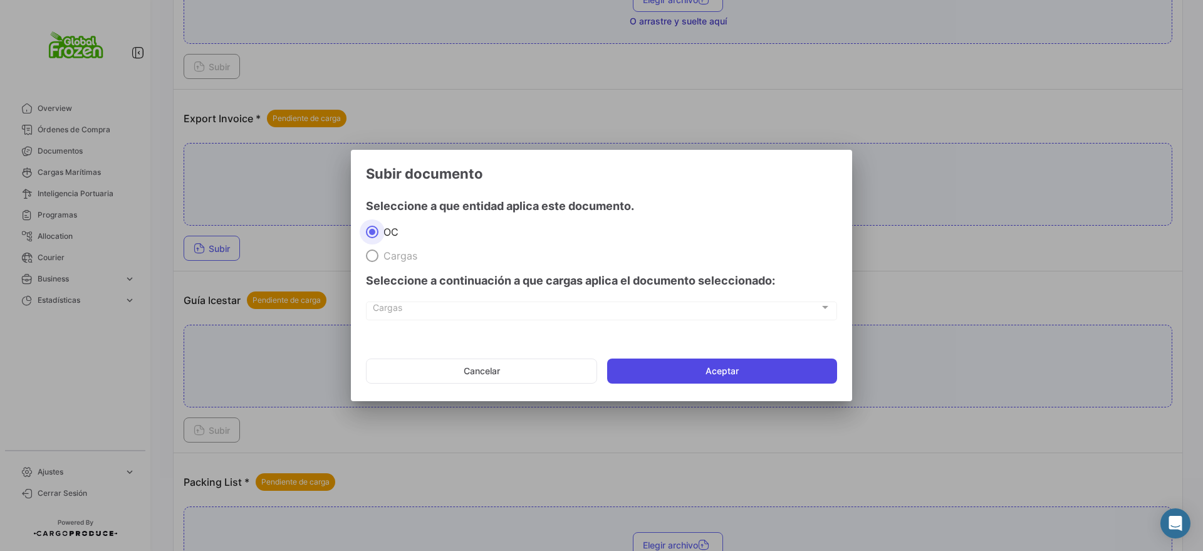
click at [665, 372] on button "Aceptar" at bounding box center [722, 370] width 230 height 25
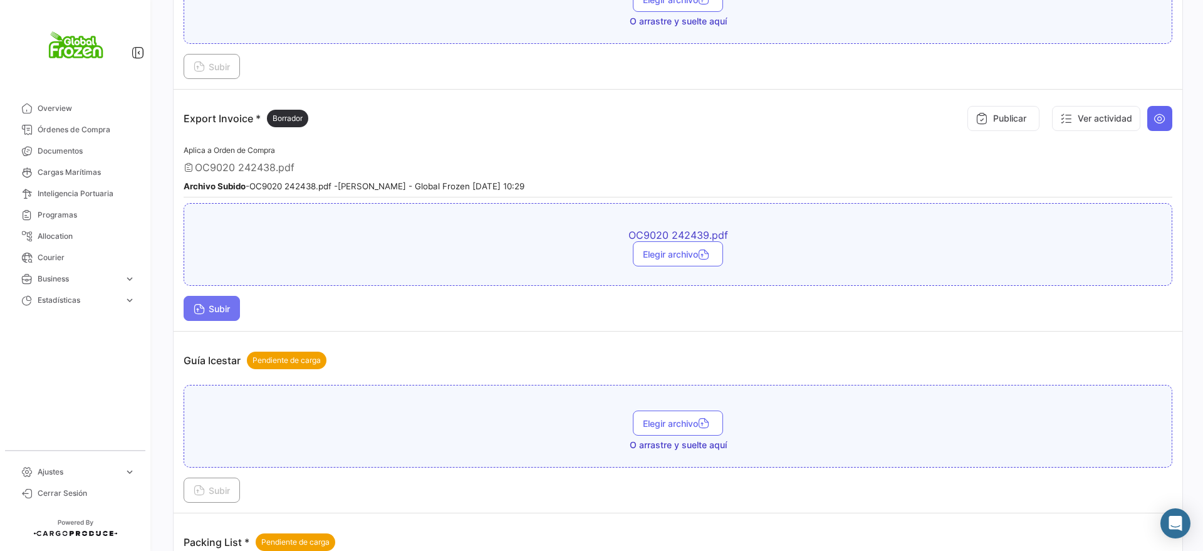
click at [207, 313] on span "Subir" at bounding box center [212, 308] width 36 height 11
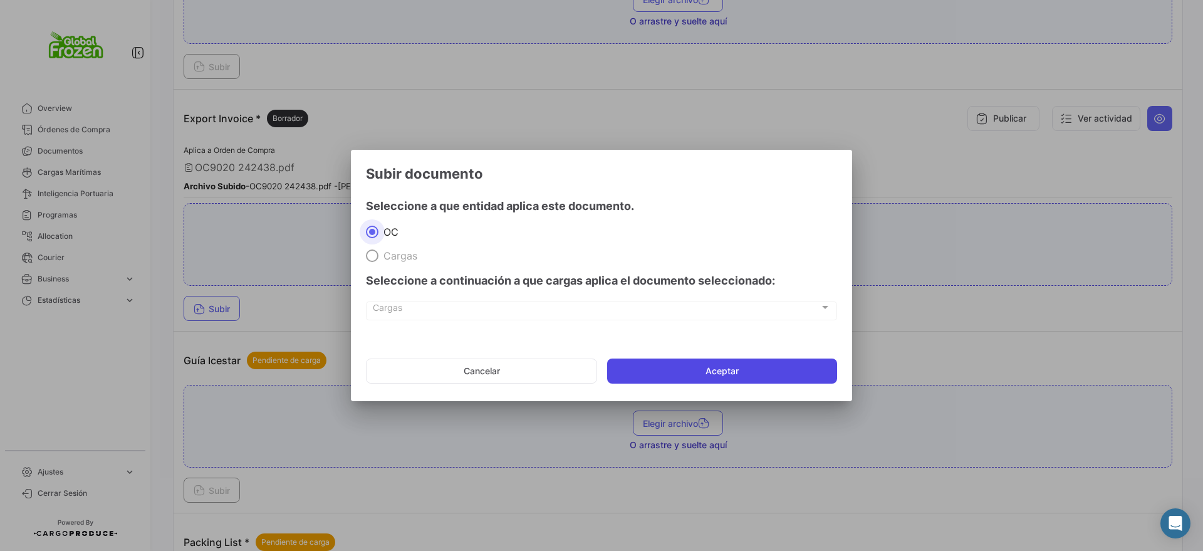
click at [655, 373] on button "Aceptar" at bounding box center [722, 370] width 230 height 25
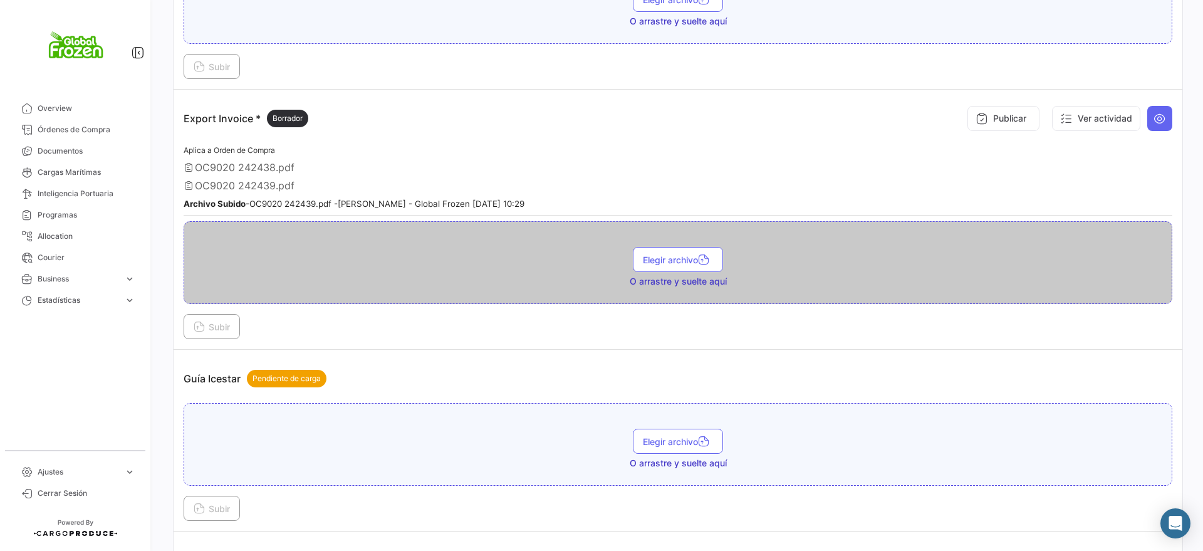
click at [462, 290] on div "Elegir archivo O arrastre y suelte aquí" at bounding box center [678, 262] width 989 height 83
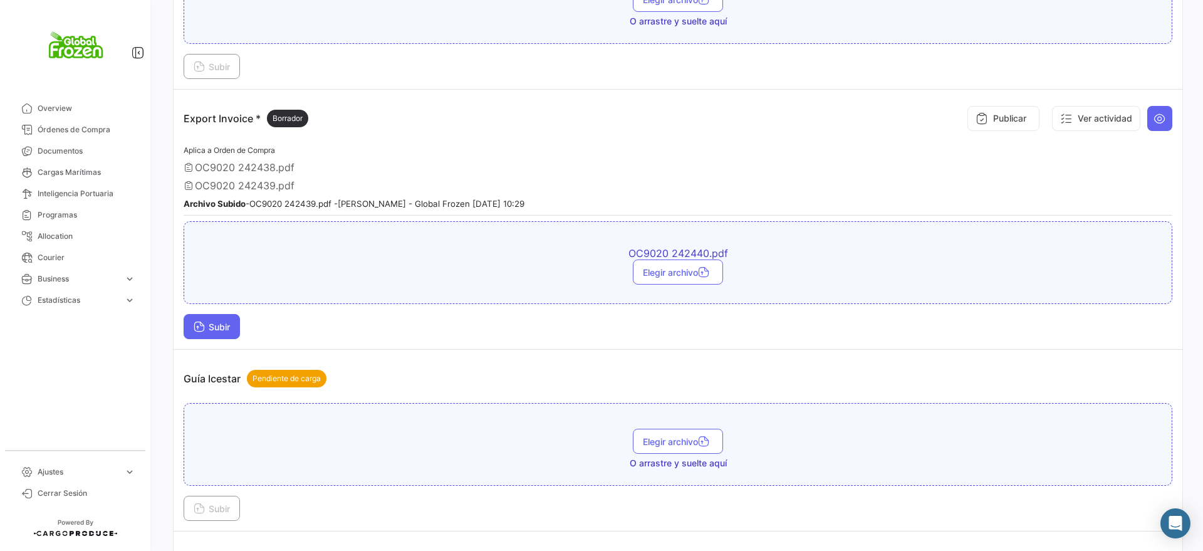
click at [226, 320] on button "Subir" at bounding box center [212, 326] width 56 height 25
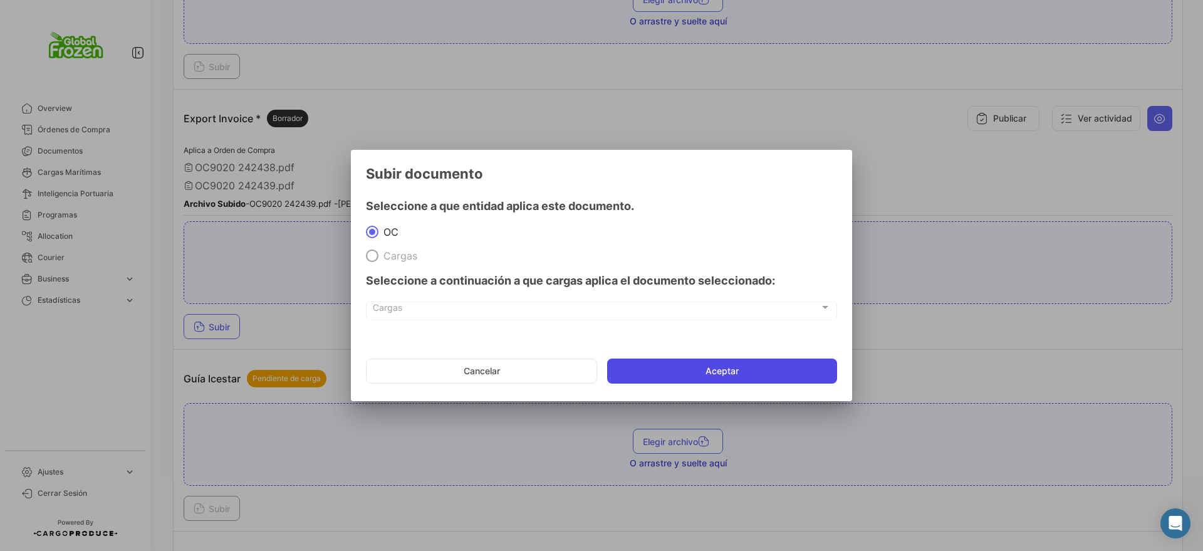
click at [677, 360] on button "Aceptar" at bounding box center [722, 370] width 230 height 25
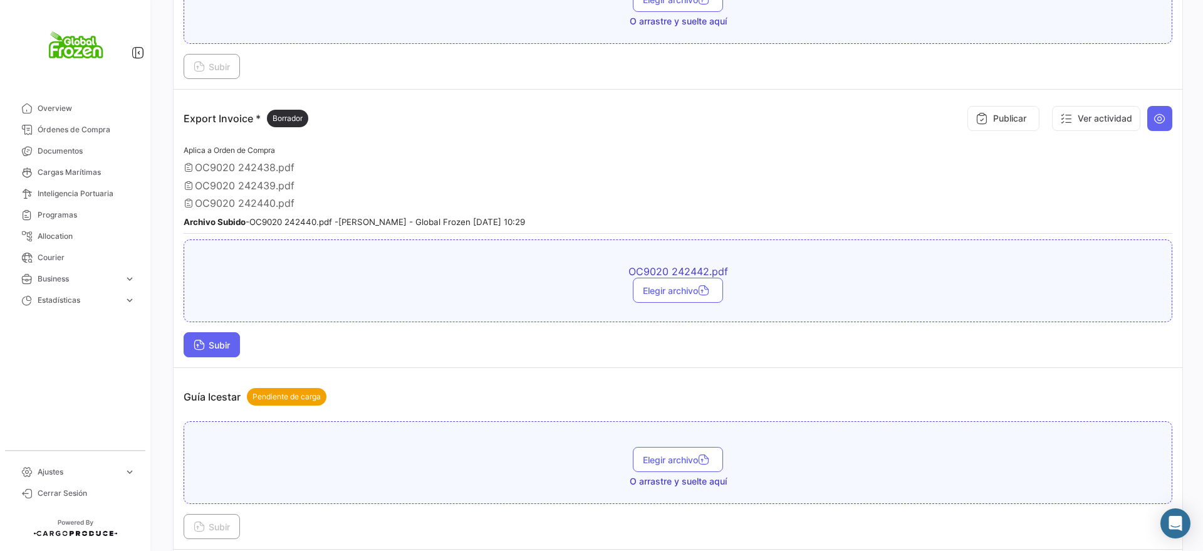
click at [219, 341] on span "Subir" at bounding box center [212, 345] width 36 height 11
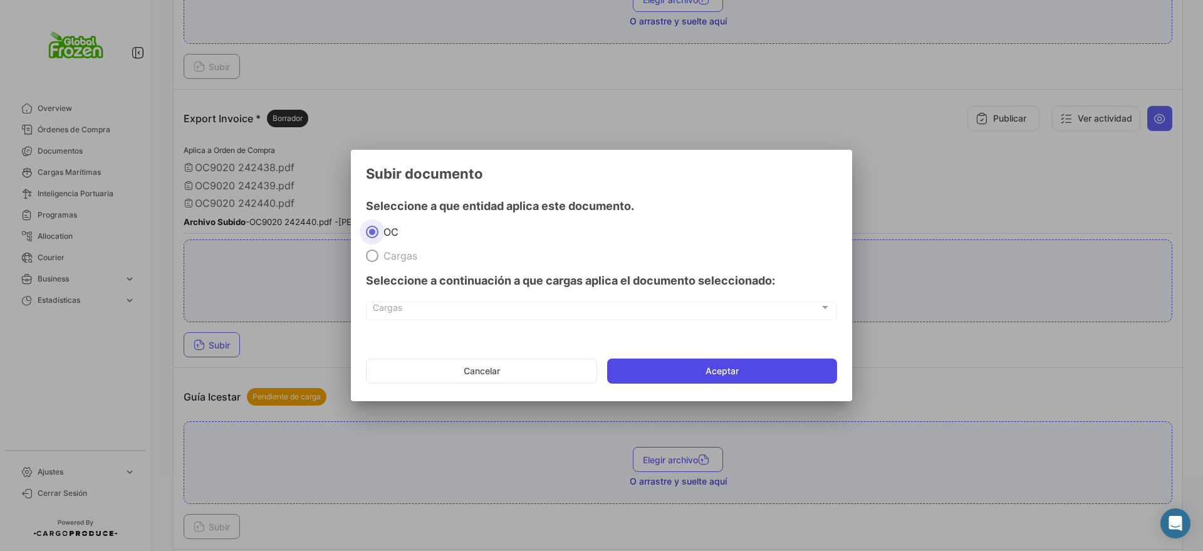
click at [741, 368] on button "Aceptar" at bounding box center [722, 370] width 230 height 25
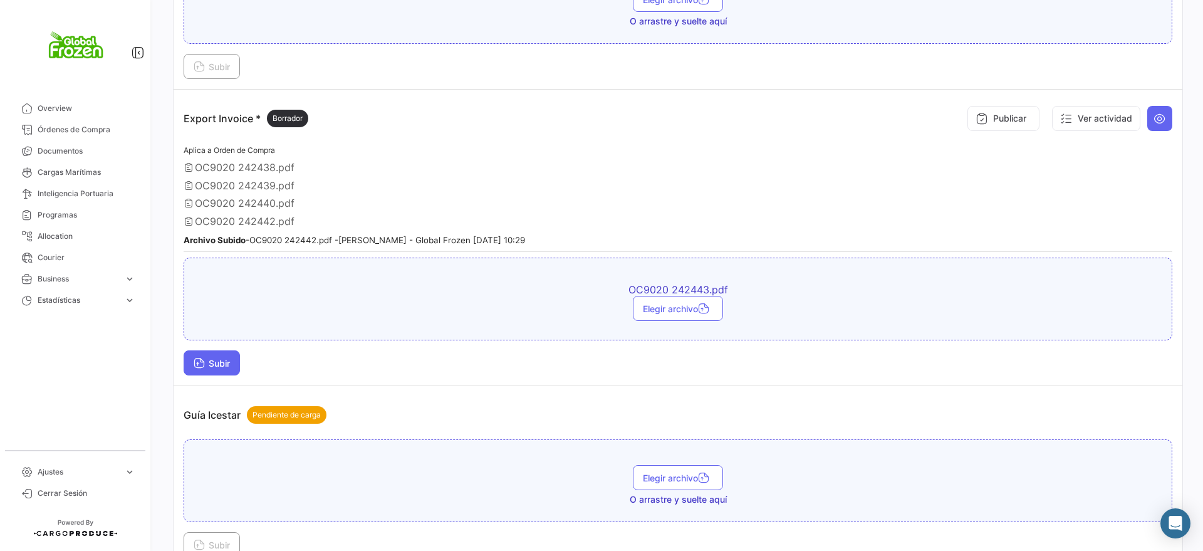
click at [211, 363] on span "Subir" at bounding box center [212, 363] width 36 height 11
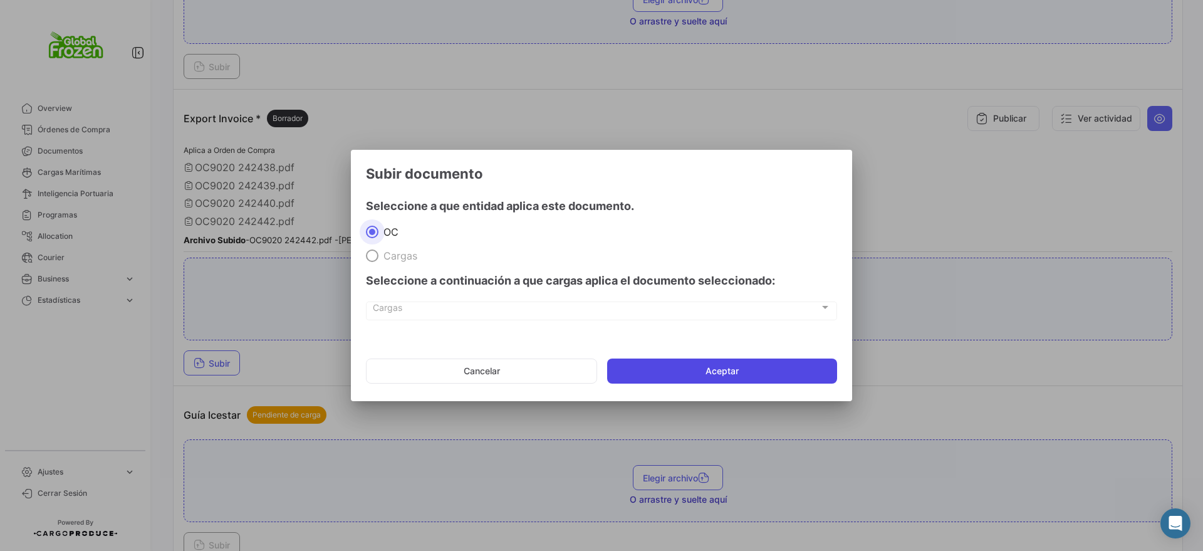
click at [639, 367] on button "Aceptar" at bounding box center [722, 370] width 230 height 25
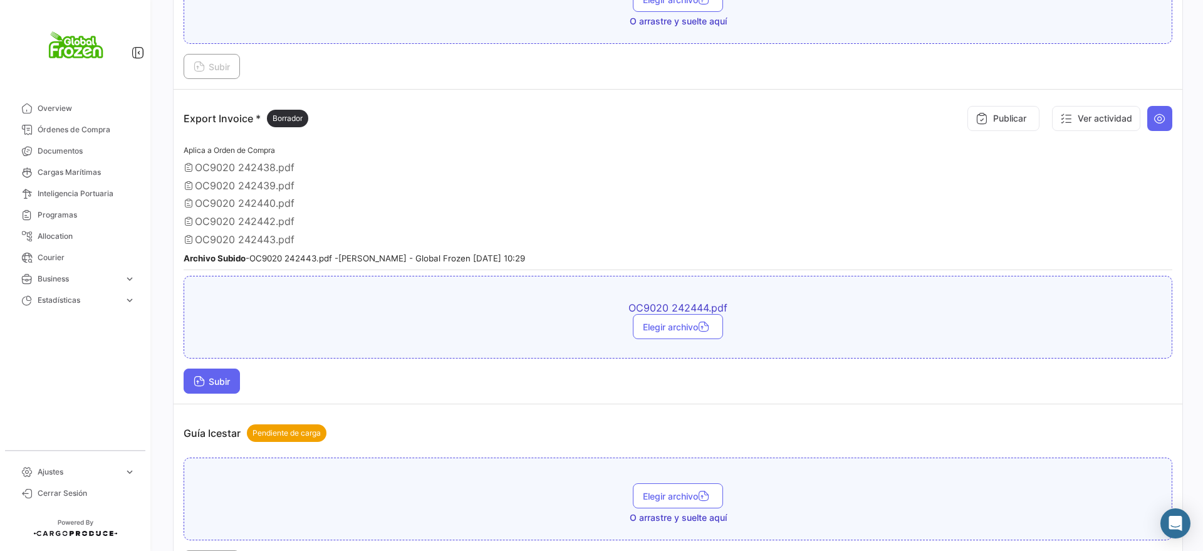
click at [202, 385] on icon at bounding box center [199, 382] width 11 height 11
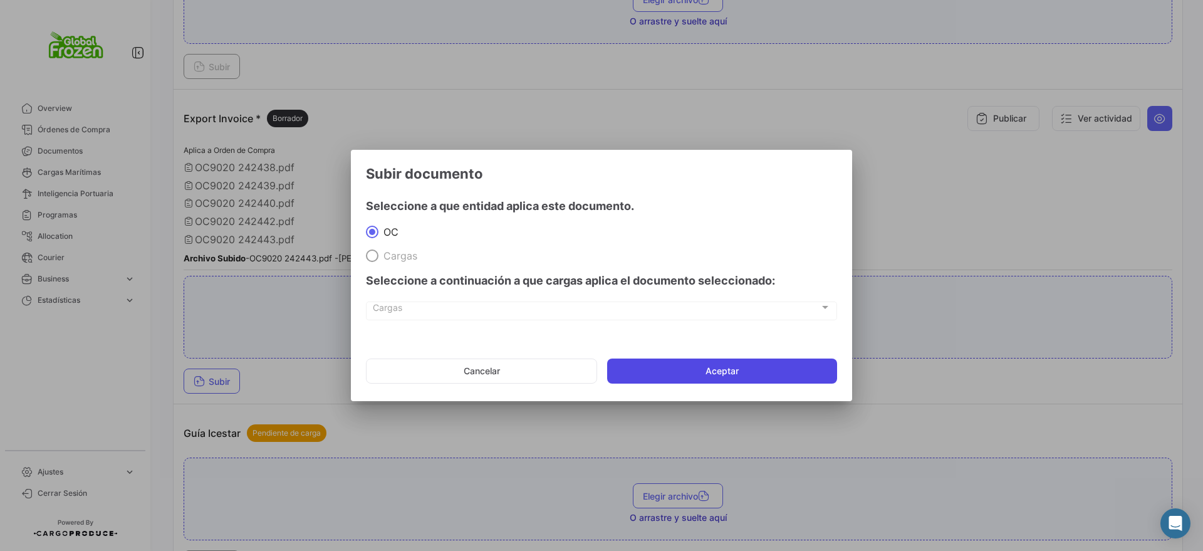
click at [665, 380] on button "Aceptar" at bounding box center [722, 370] width 230 height 25
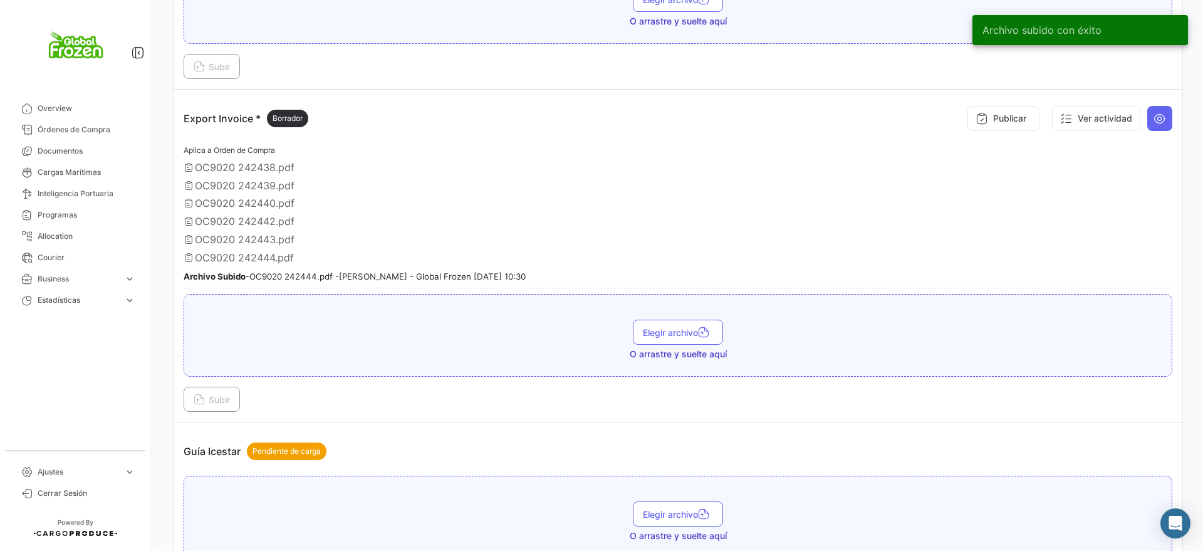
drag, startPoint x: 664, startPoint y: 380, endPoint x: 575, endPoint y: 395, distance: 90.9
click at [575, 395] on div "Subir" at bounding box center [678, 399] width 989 height 25
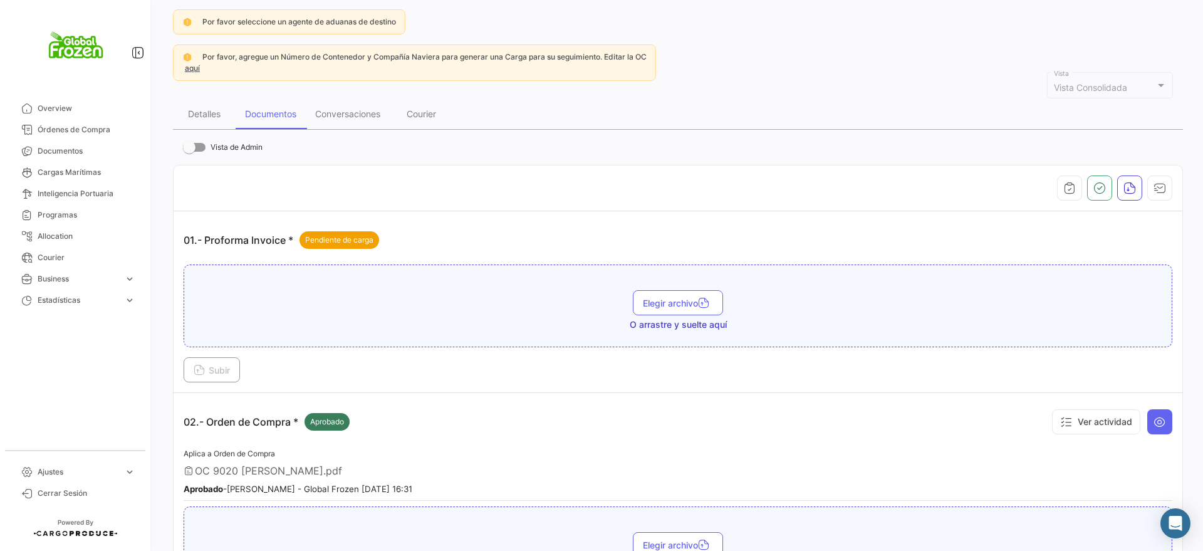
scroll to position [0, 0]
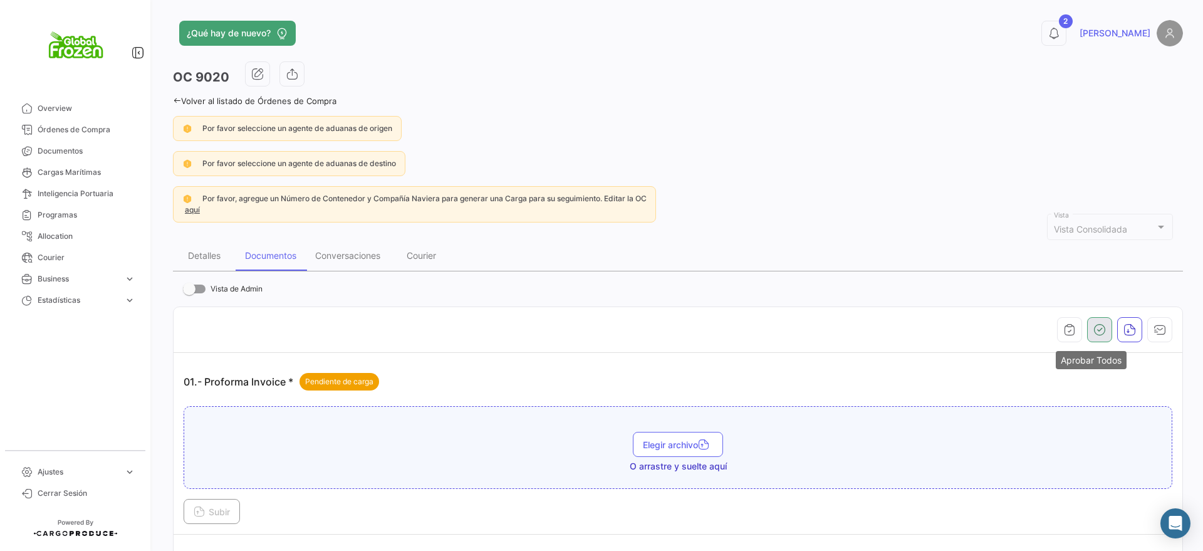
click at [1093, 328] on icon "button" at bounding box center [1099, 329] width 13 height 13
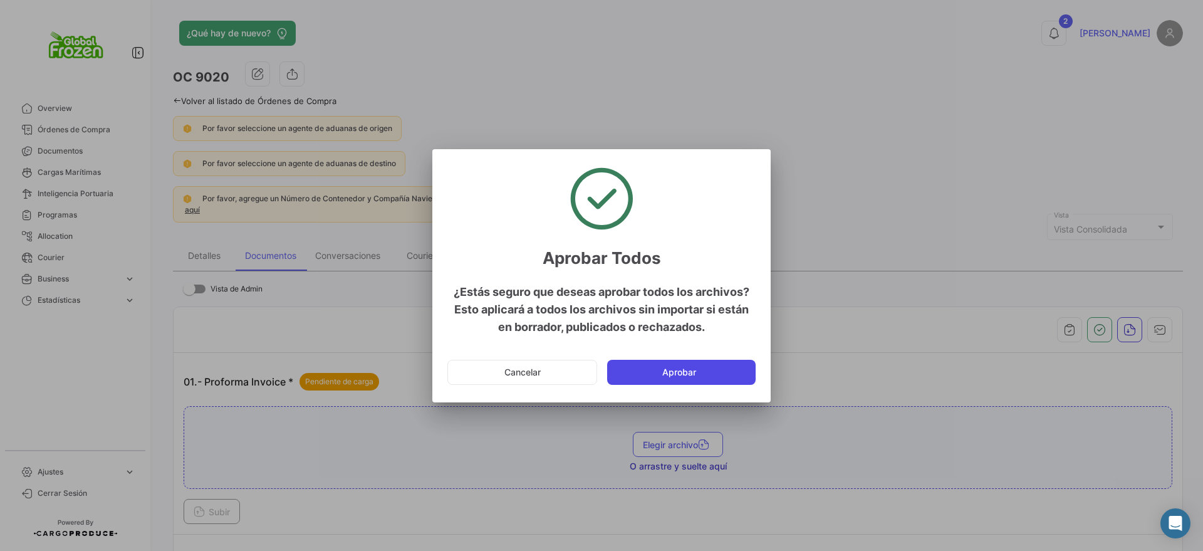
click at [702, 373] on button "Aprobar" at bounding box center [681, 372] width 149 height 25
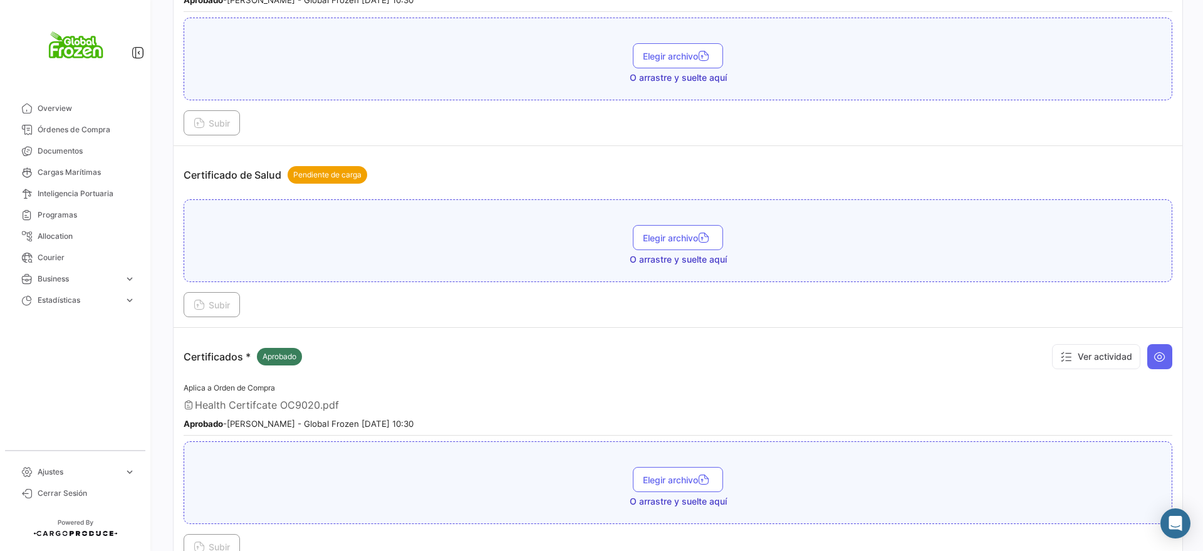
scroll to position [1488, 0]
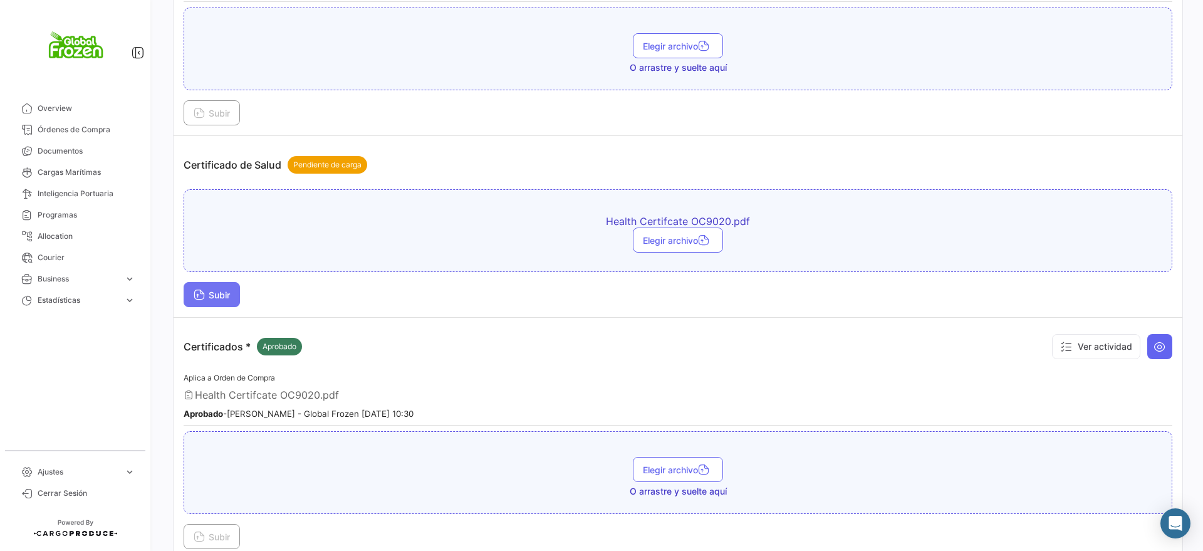
click at [211, 301] on button "Subir" at bounding box center [212, 294] width 56 height 25
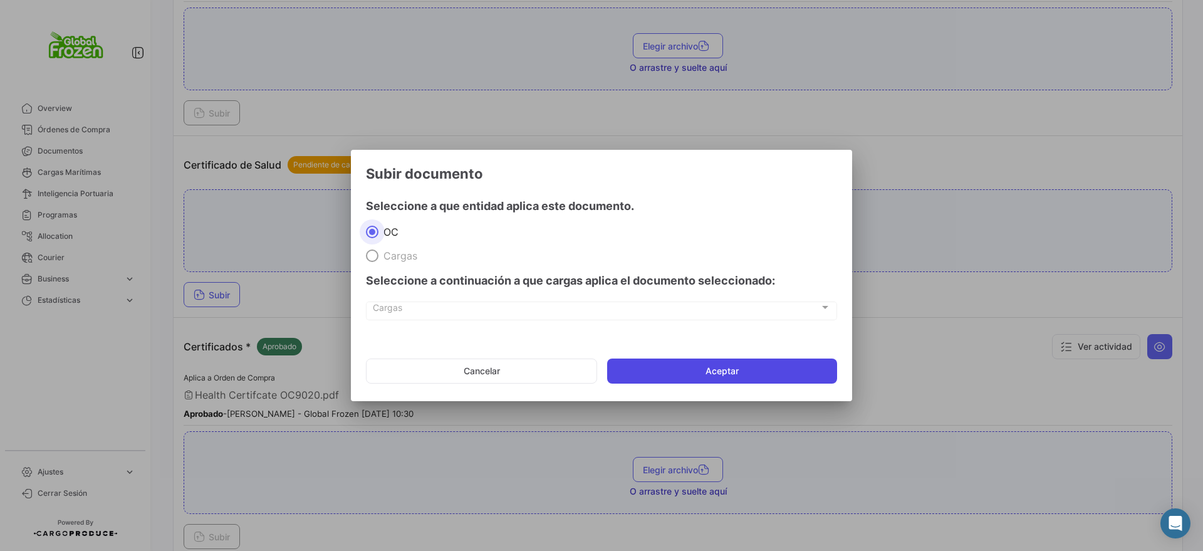
click at [685, 366] on button "Aceptar" at bounding box center [722, 370] width 230 height 25
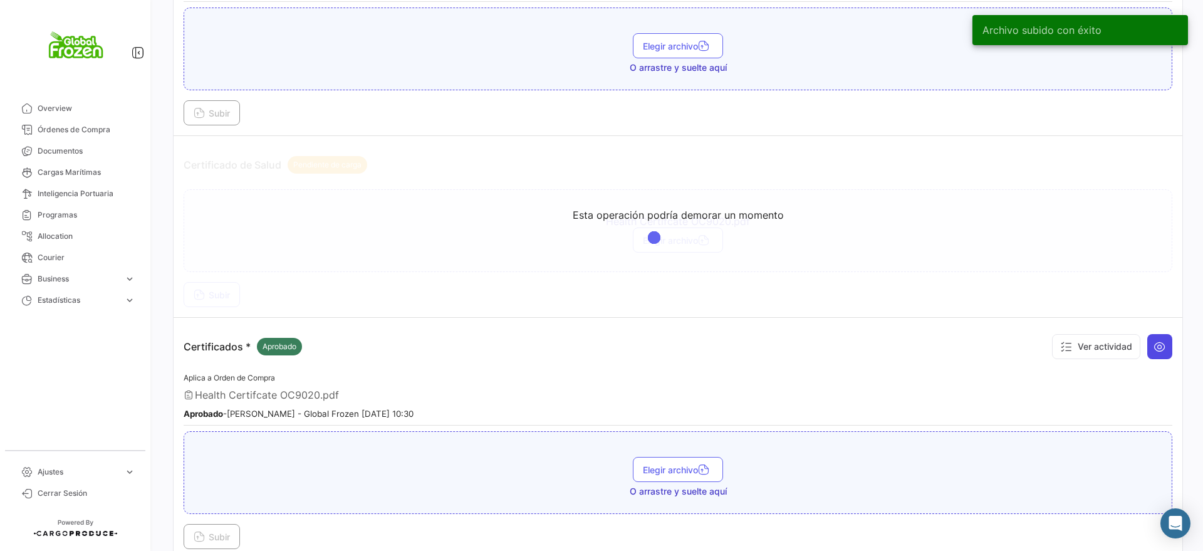
click at [1157, 345] on icon at bounding box center [1160, 346] width 13 height 13
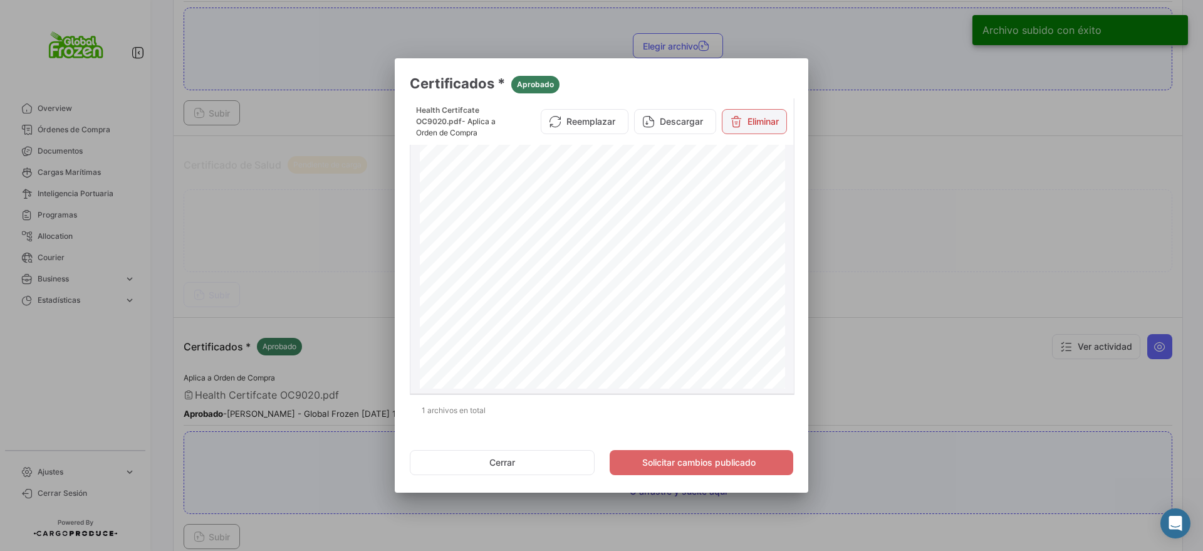
click at [745, 120] on button "Eliminar" at bounding box center [754, 121] width 65 height 25
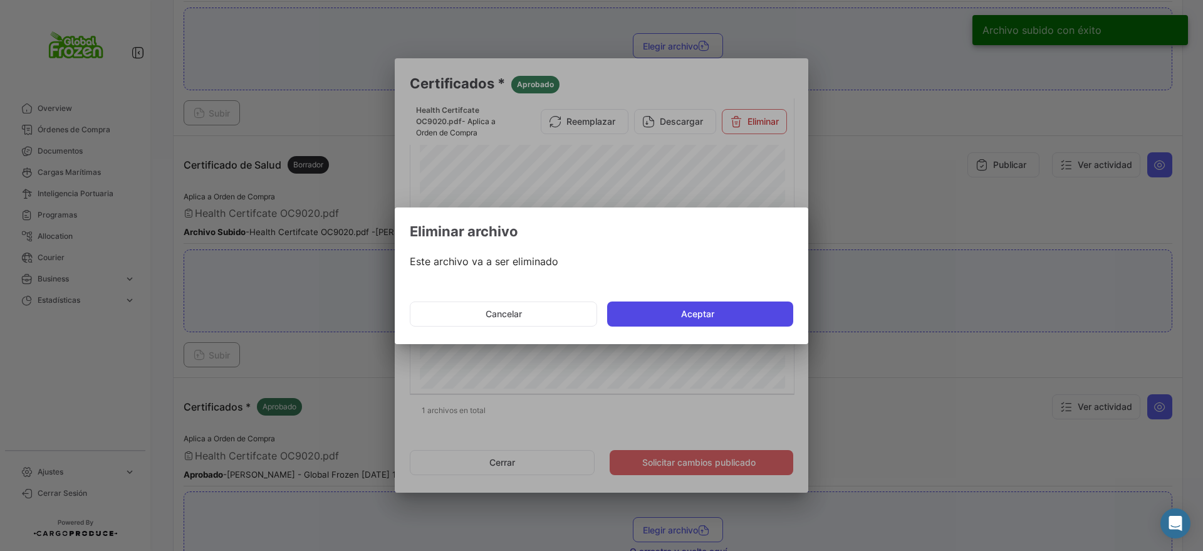
click at [633, 311] on button "Aceptar" at bounding box center [700, 313] width 186 height 25
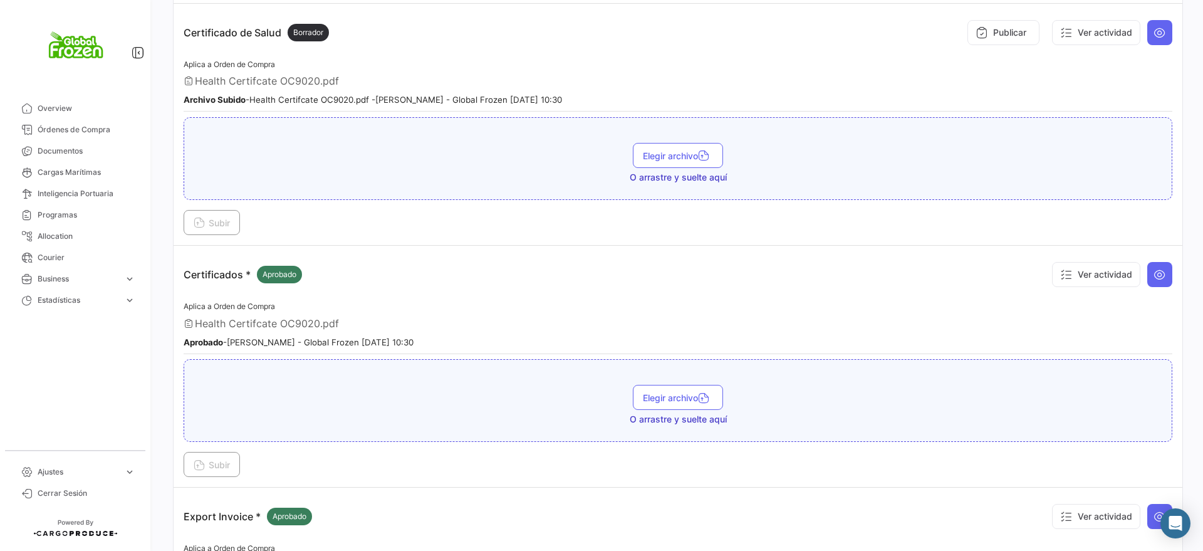
scroll to position [1645, 0]
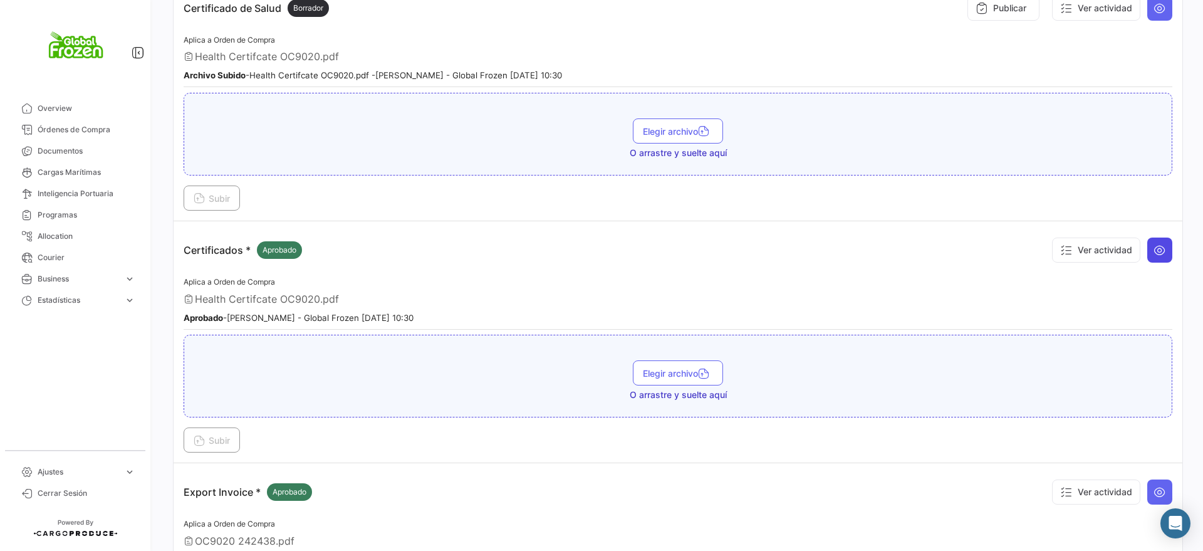
click at [1147, 249] on button at bounding box center [1159, 249] width 25 height 25
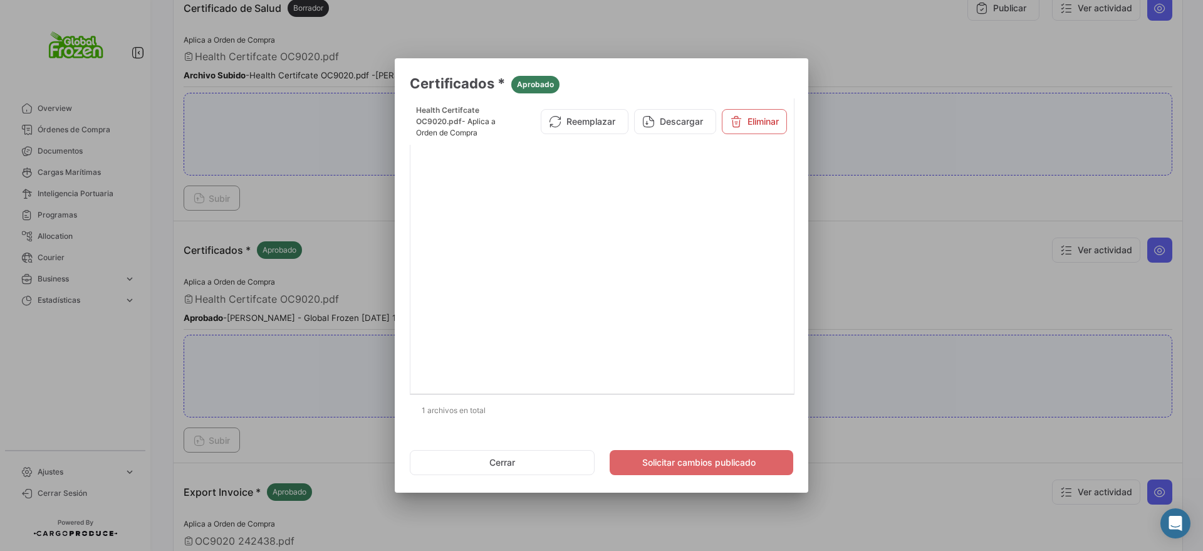
click at [874, 190] on div at bounding box center [601, 275] width 1203 height 551
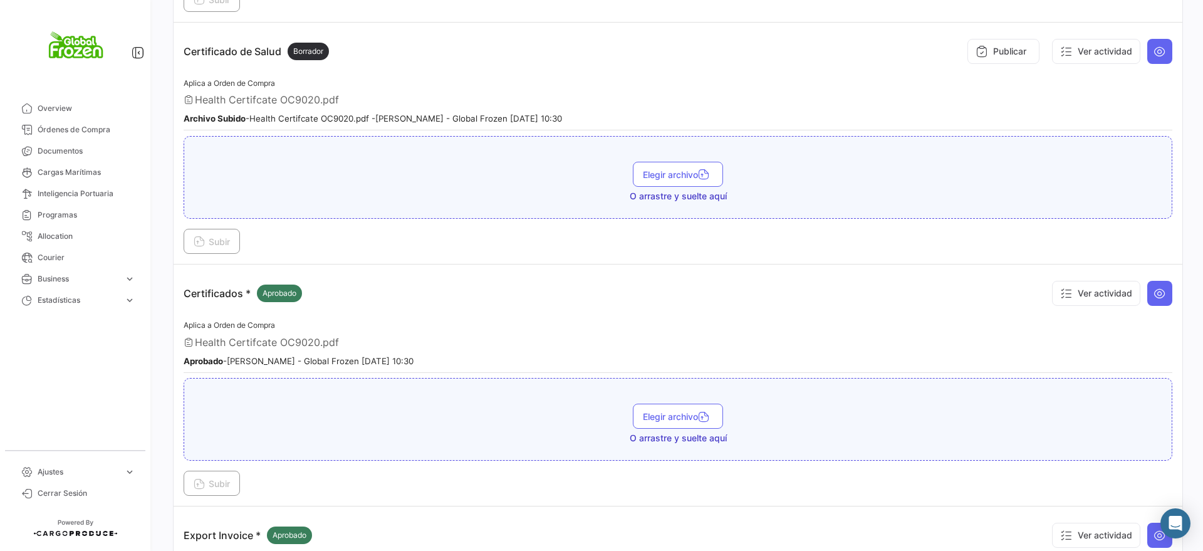
scroll to position [1567, 0]
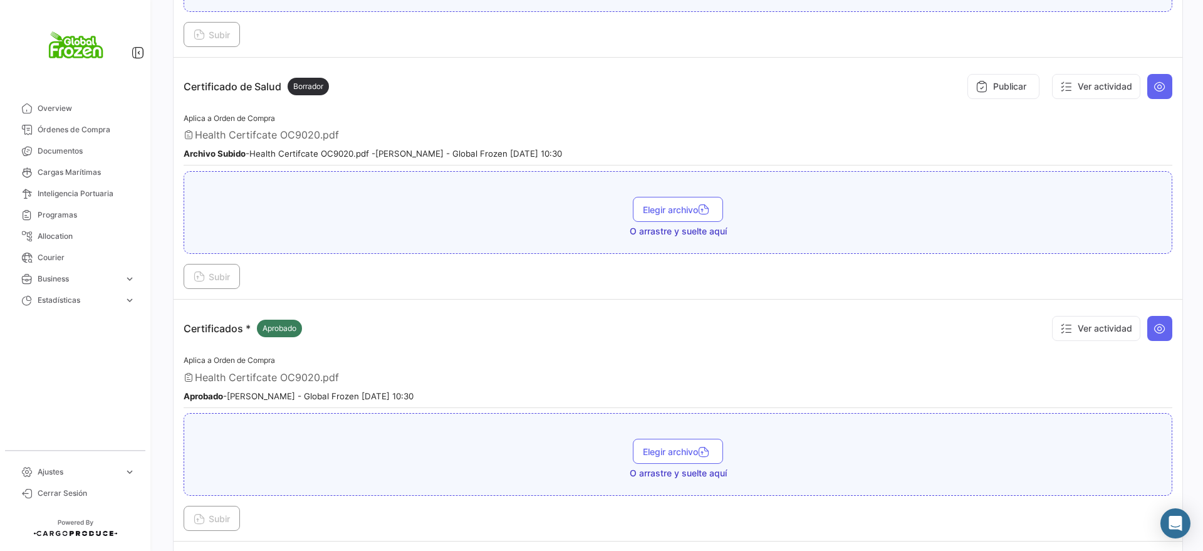
click at [350, 385] on div "Aplica a Orden de Compra Health Certifcate OC9020.pdf Aprobado - [PERSON_NAME] …" at bounding box center [678, 380] width 989 height 55
click at [1155, 332] on icon at bounding box center [1160, 328] width 13 height 13
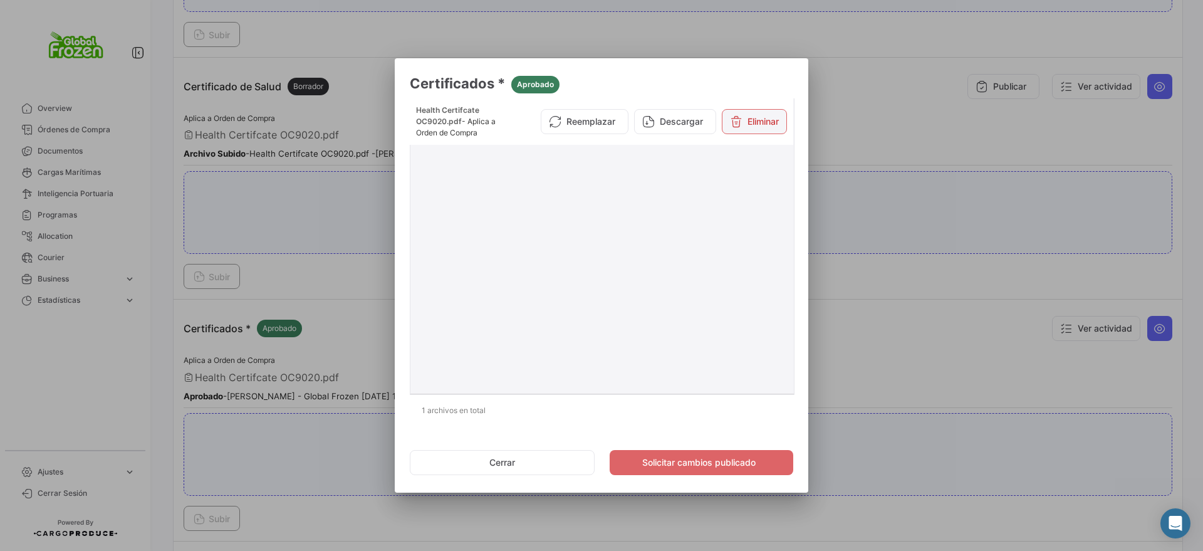
click at [758, 123] on button "Eliminar" at bounding box center [754, 121] width 65 height 25
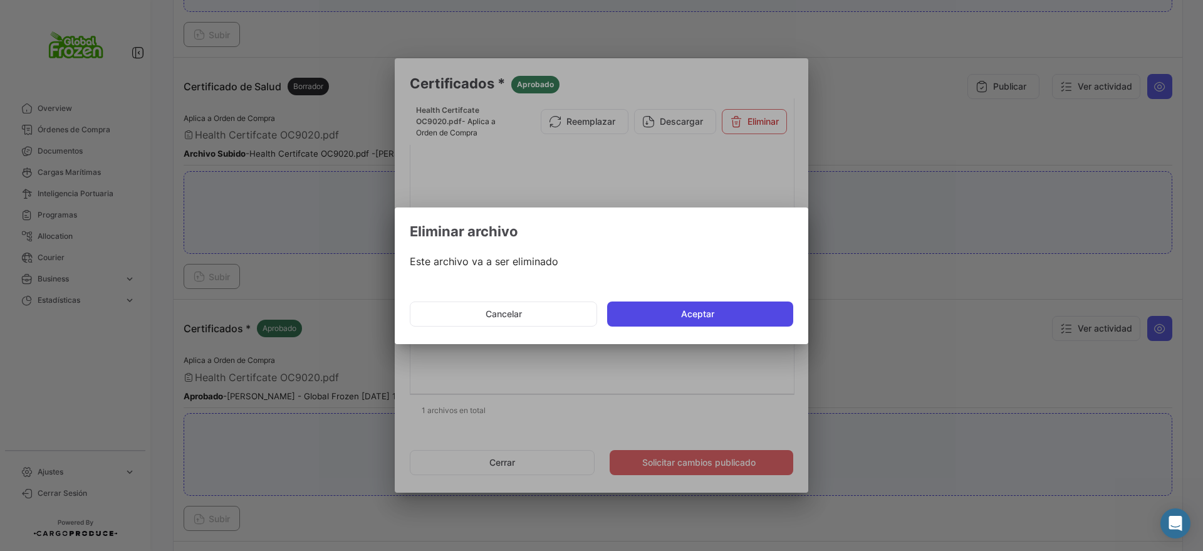
click at [676, 309] on button "Aceptar" at bounding box center [700, 313] width 186 height 25
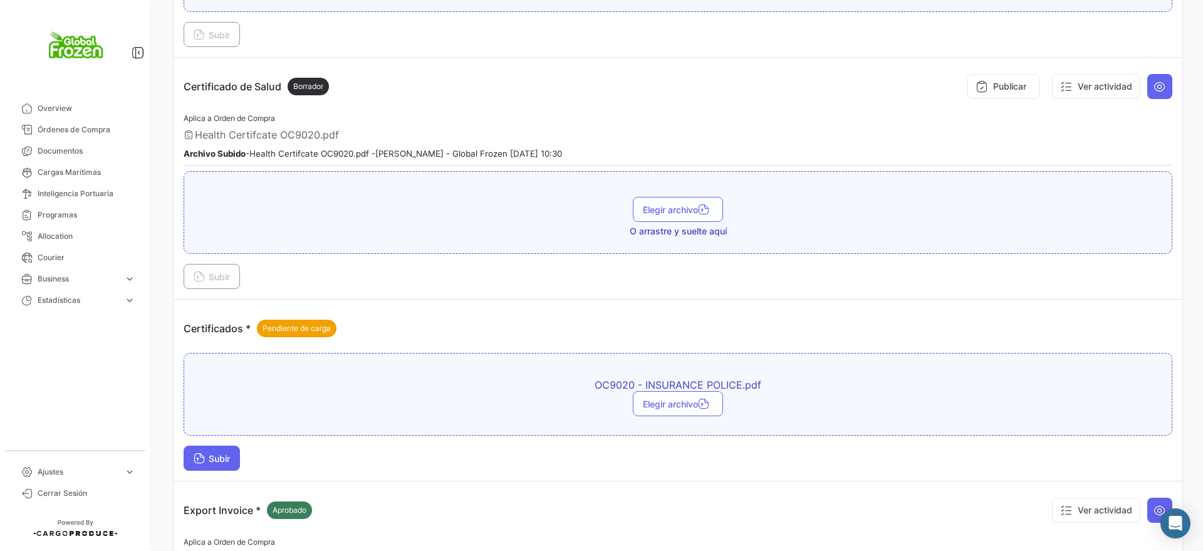
click at [224, 455] on span "Subir" at bounding box center [212, 458] width 36 height 11
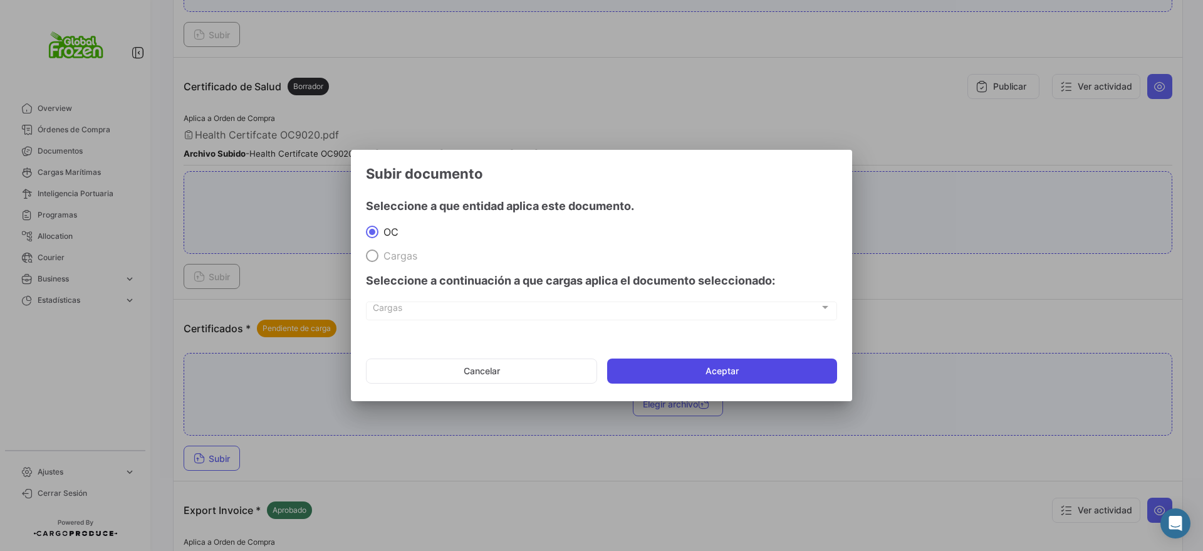
click at [655, 369] on button "Aceptar" at bounding box center [722, 370] width 230 height 25
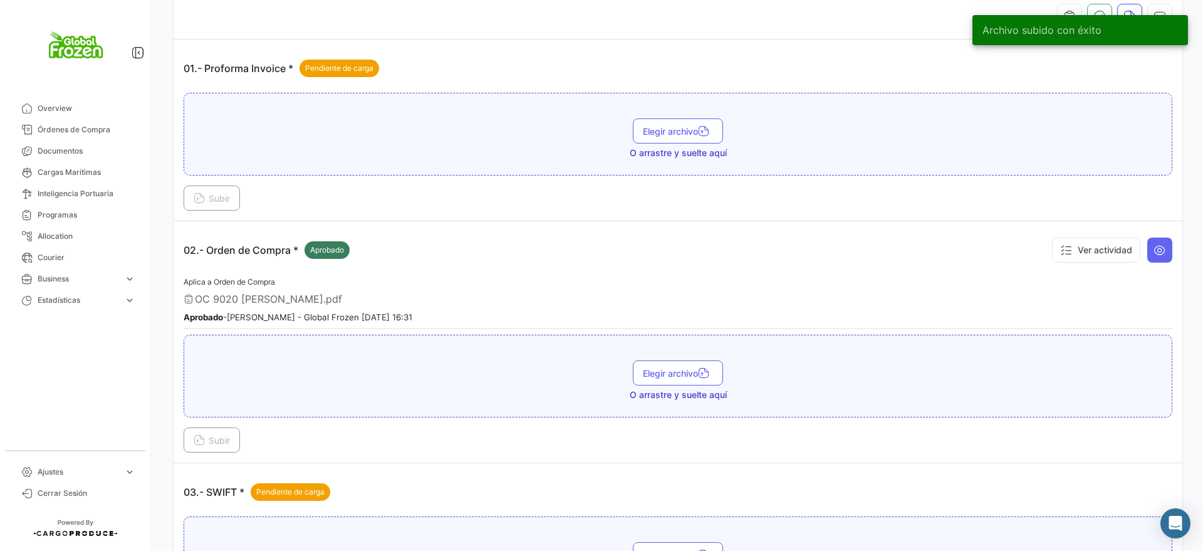
scroll to position [0, 0]
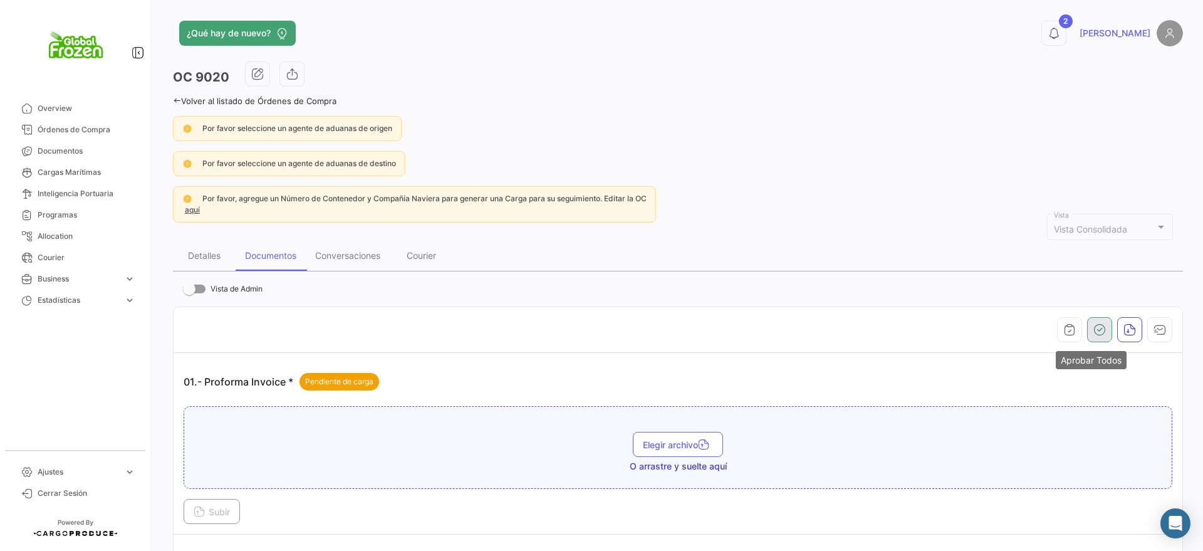
click at [1093, 329] on icon "button" at bounding box center [1099, 329] width 13 height 13
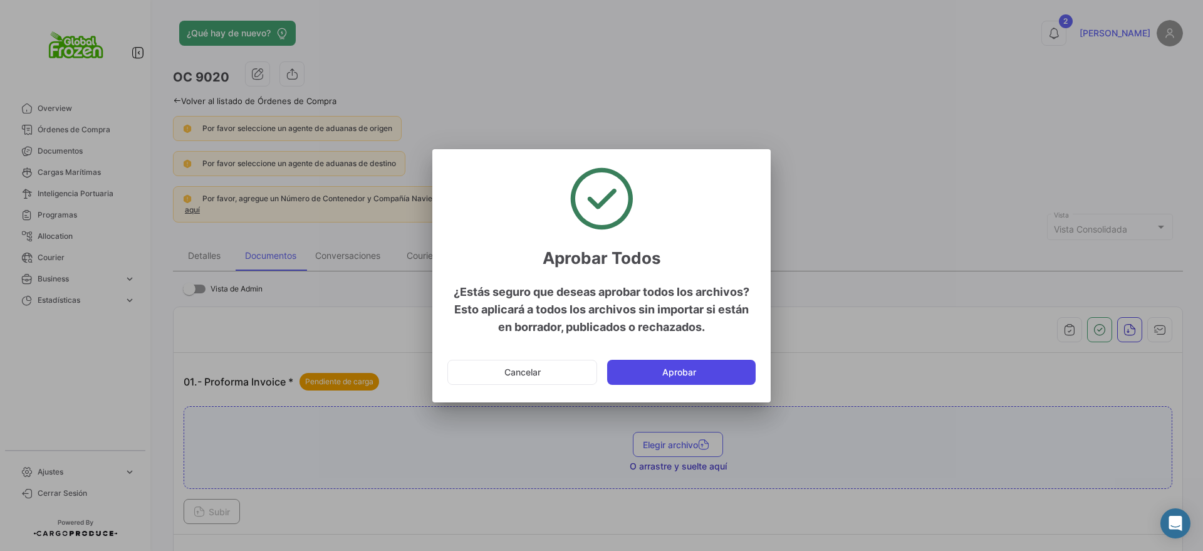
click at [701, 366] on button "Aprobar" at bounding box center [681, 372] width 149 height 25
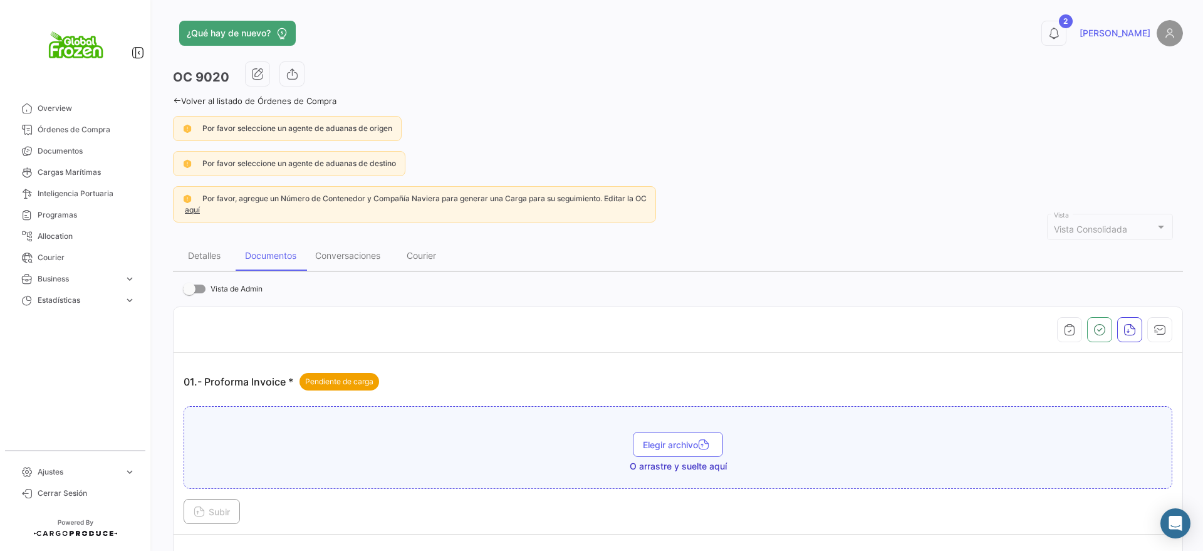
click at [914, 209] on div "Por favor, agregue un Número de Contenedor y Compañía Naviera para generar una …" at bounding box center [678, 204] width 1010 height 36
